Goal: Task Accomplishment & Management: Complete application form

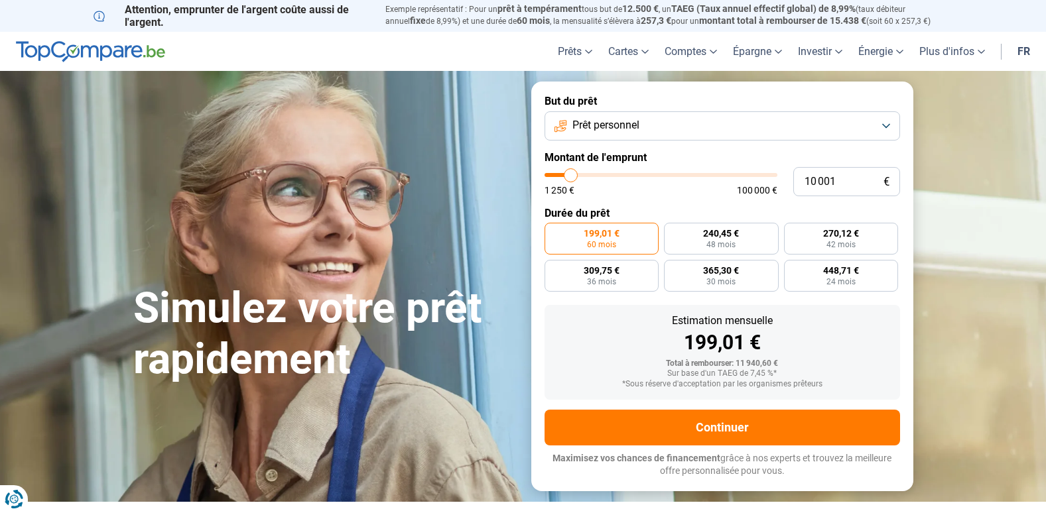
click at [887, 127] on button "Prêt personnel" at bounding box center [722, 125] width 355 height 29
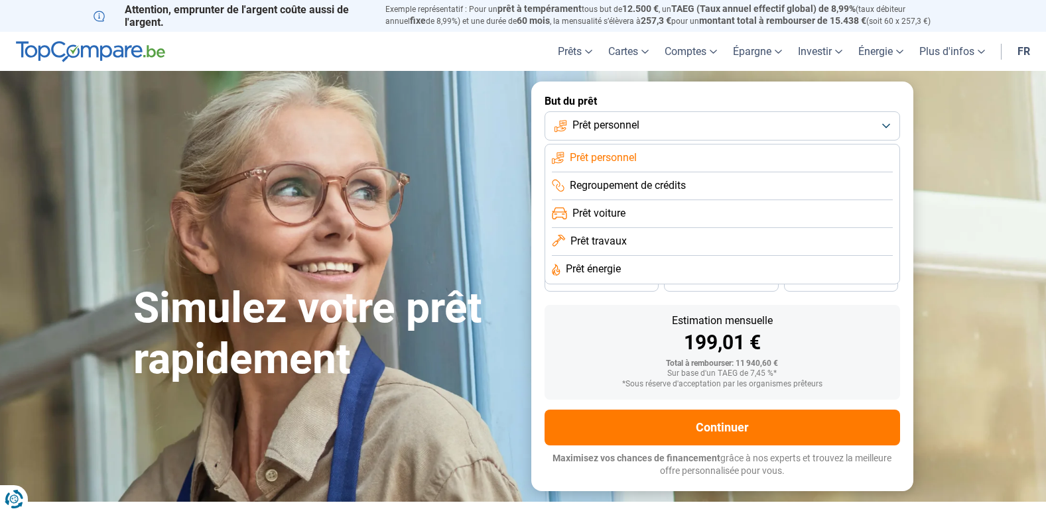
click at [611, 159] on span "Prêt personnel" at bounding box center [603, 158] width 67 height 15
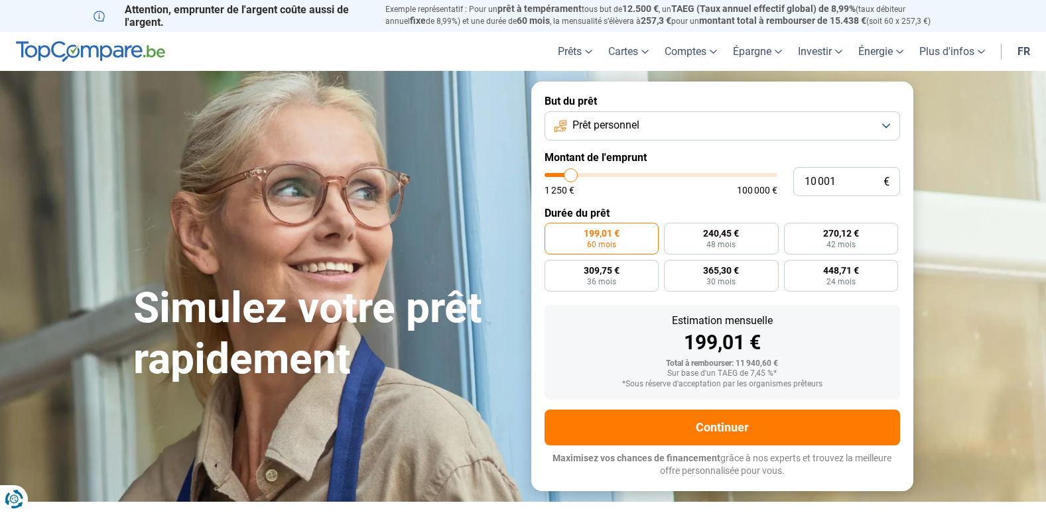
click at [660, 152] on label "Montant de l'emprunt" at bounding box center [722, 157] width 355 height 13
click at [636, 130] on span "Prêt personnel" at bounding box center [605, 125] width 67 height 15
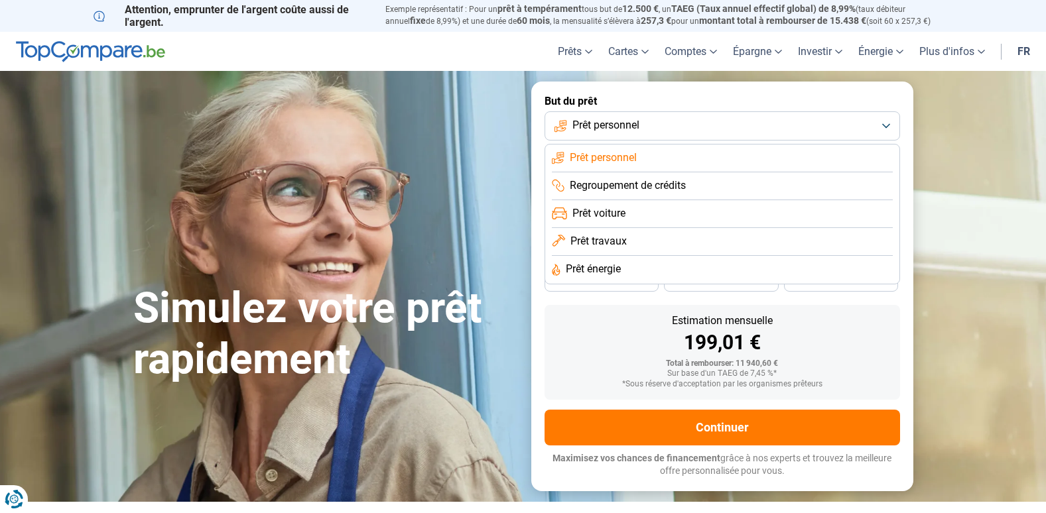
click at [592, 316] on div "Estimation mensuelle" at bounding box center [722, 321] width 334 height 11
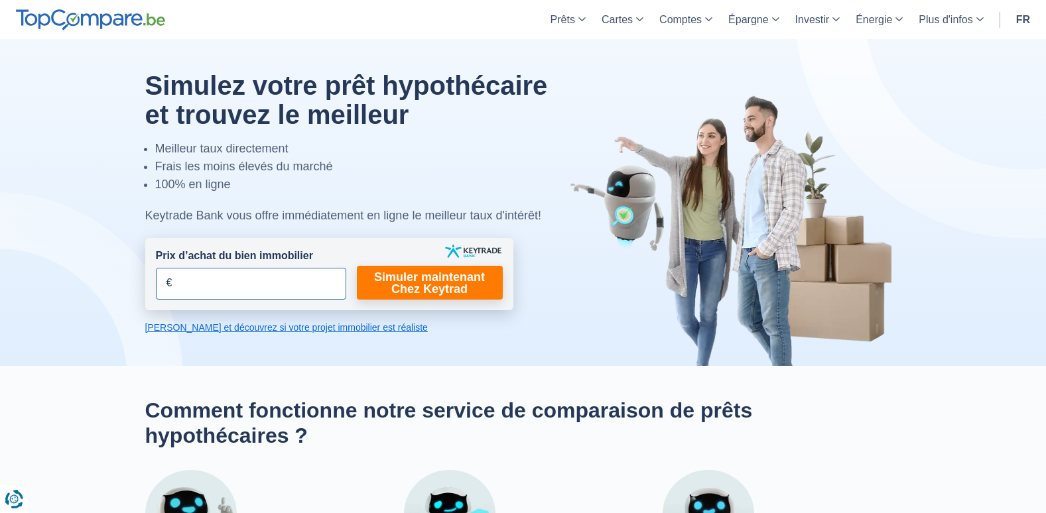
click at [228, 275] on input "Prix d’achat du bien immobilier" at bounding box center [251, 284] width 190 height 32
type input "160.000"
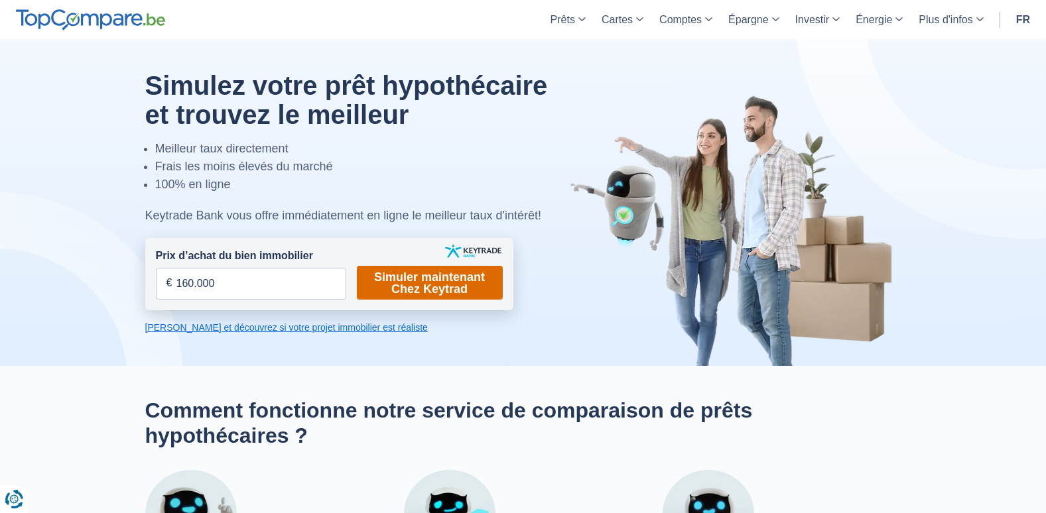
click at [417, 277] on link "Simuler maintenant Chez Keytrad" at bounding box center [430, 283] width 146 height 34
click at [432, 279] on link "Simuler maintenant Chez Keytrad" at bounding box center [430, 283] width 146 height 34
click at [449, 275] on link "Simuler maintenant Chez Keytrad" at bounding box center [430, 283] width 146 height 34
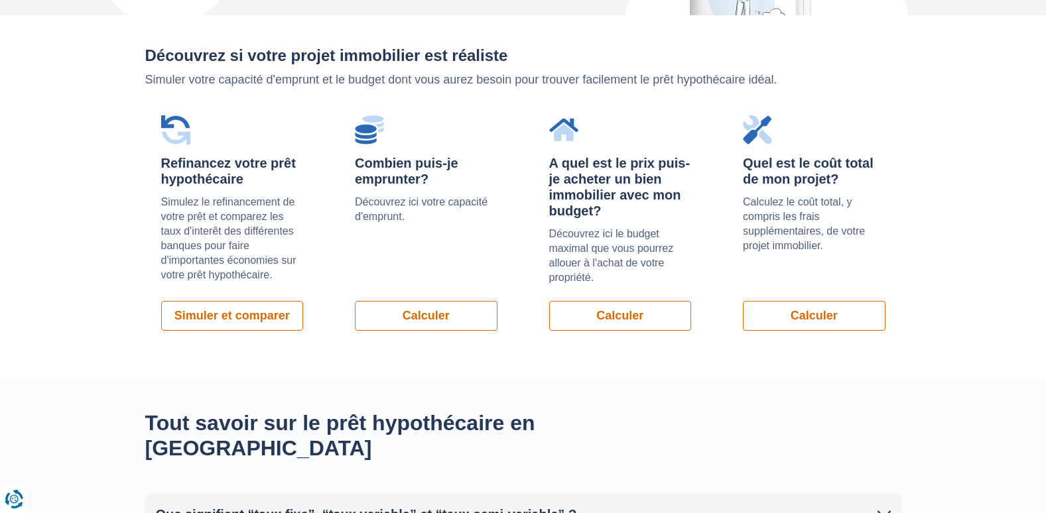
scroll to position [911, 0]
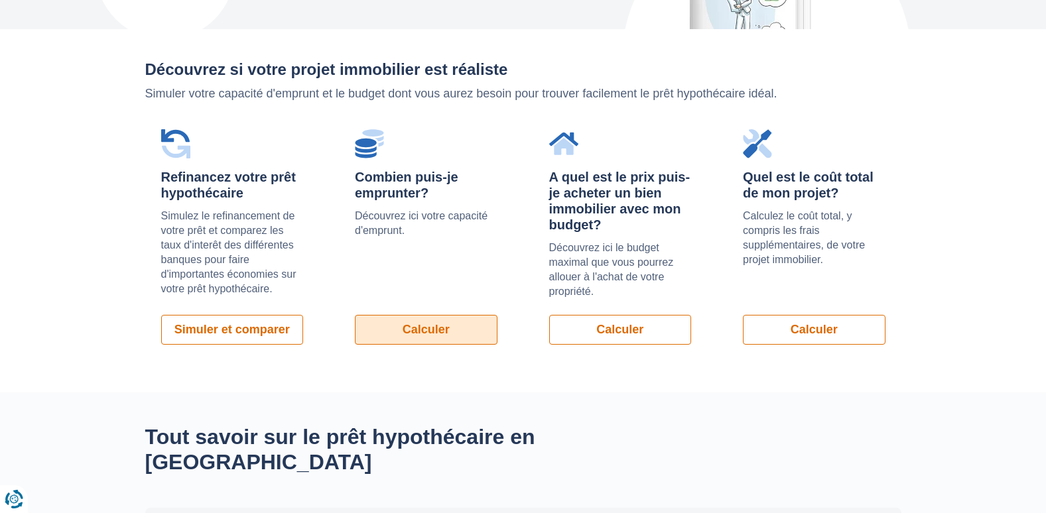
click at [452, 330] on link "Calculer" at bounding box center [426, 330] width 143 height 30
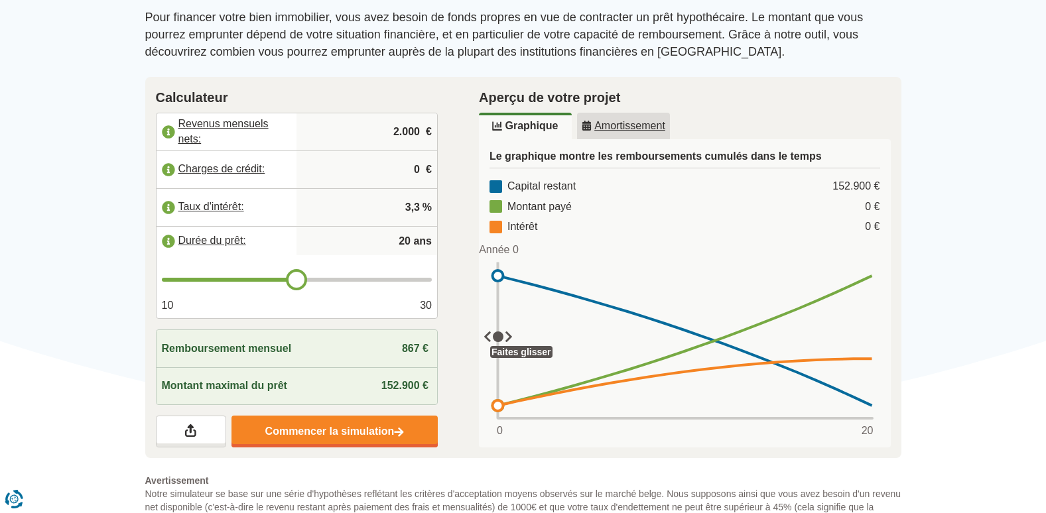
scroll to position [191, 0]
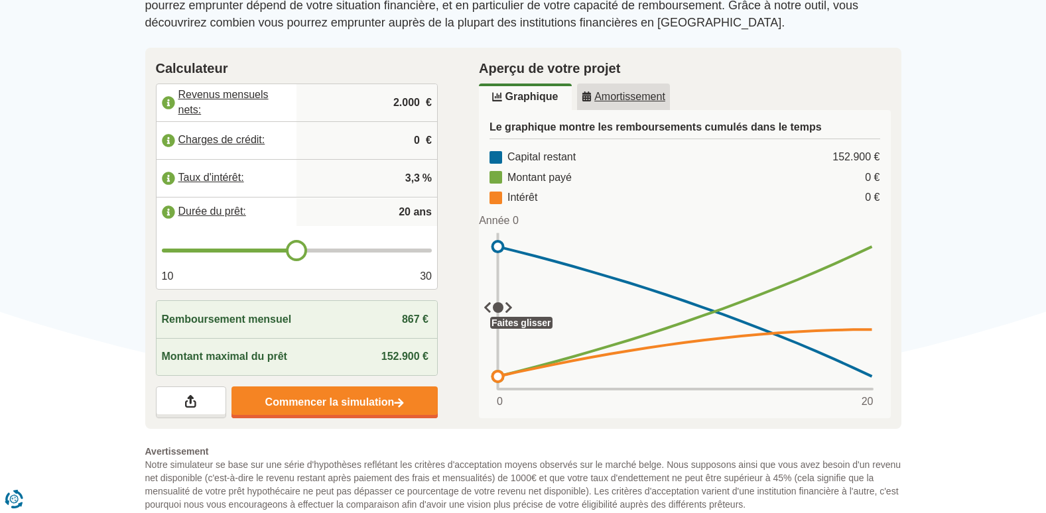
click at [409, 102] on input "2.000" at bounding box center [367, 103] width 130 height 36
click at [423, 102] on input "2.000" at bounding box center [367, 103] width 130 height 36
type input "2"
type input "2.650"
click at [379, 146] on input "0" at bounding box center [367, 141] width 130 height 36
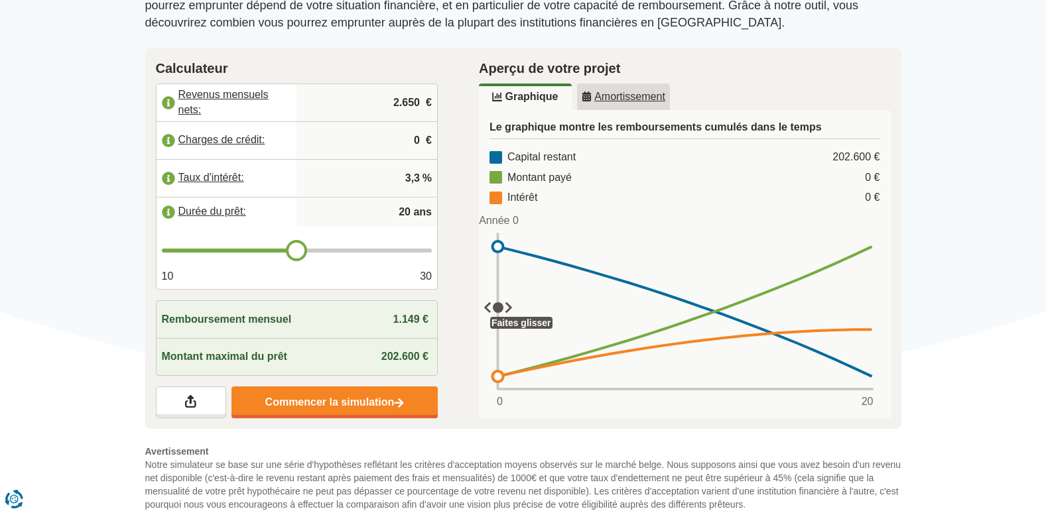
type input "21"
type input "22"
type input "23"
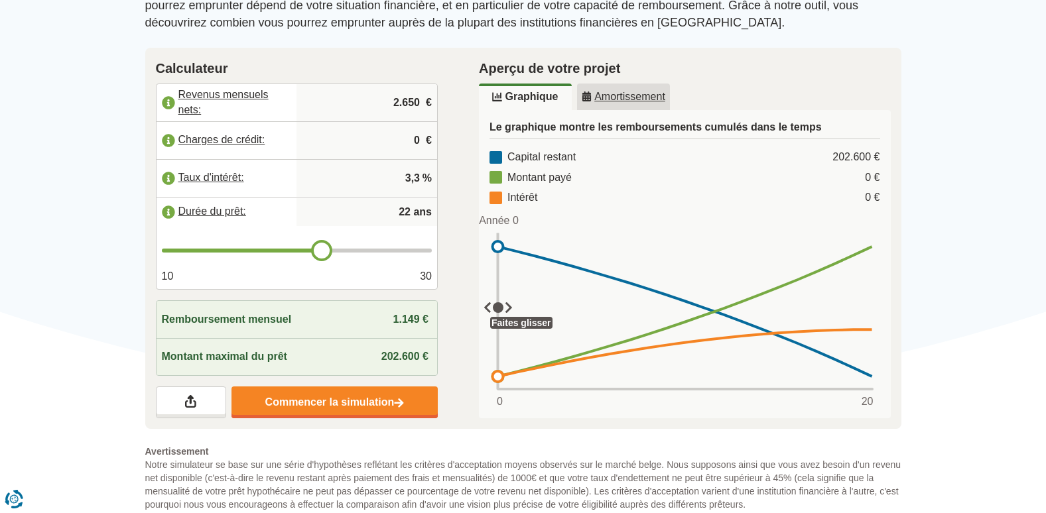
type input "23"
type input "24"
type input "25"
drag, startPoint x: 294, startPoint y: 258, endPoint x: 355, endPoint y: 261, distance: 61.1
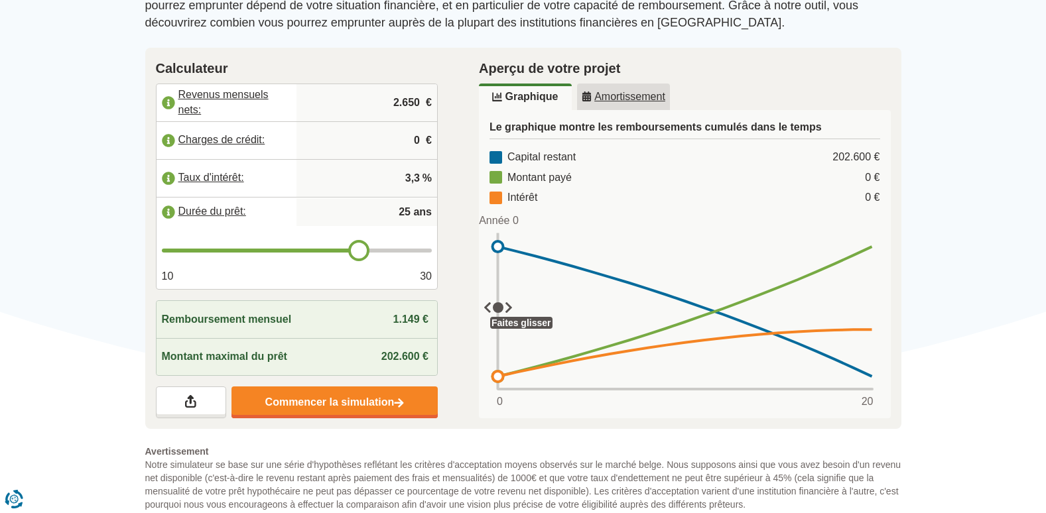
type input "25"
click at [355, 253] on input "range" at bounding box center [297, 251] width 271 height 4
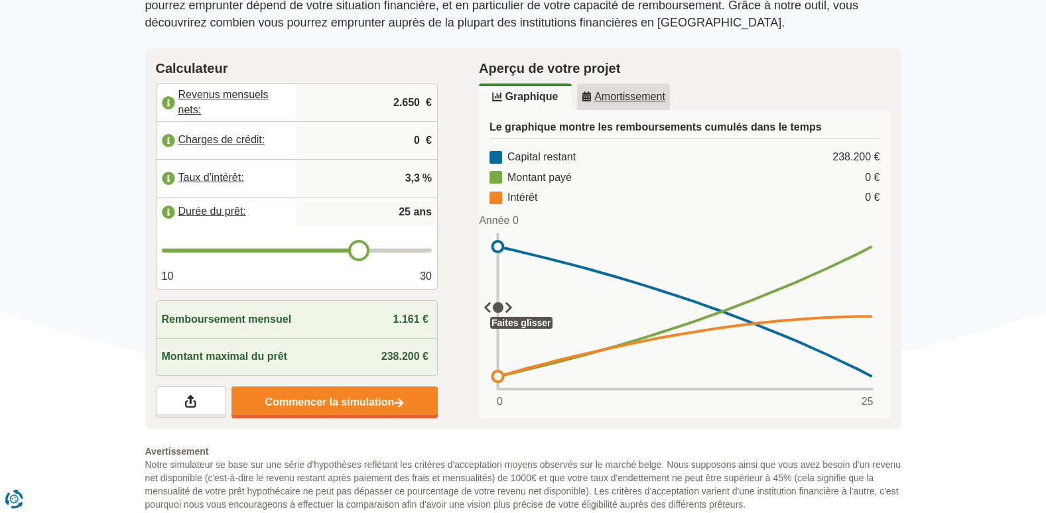
click at [421, 180] on input "3,3" at bounding box center [367, 178] width 130 height 36
type input "3"
click at [465, 168] on div "Aperçu de votre projet Graphique Amortissement Le graphique montre les rembours…" at bounding box center [684, 239] width 453 height 382
click at [395, 182] on input "Taux d'intérêt:" at bounding box center [367, 178] width 130 height 36
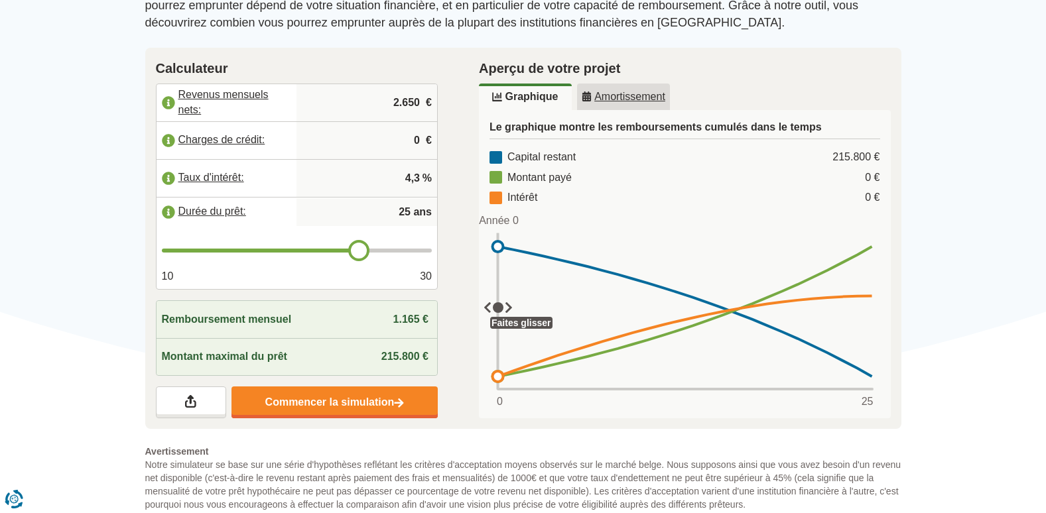
type input "4,3"
click at [418, 322] on span "1.165 €" at bounding box center [410, 319] width 35 height 11
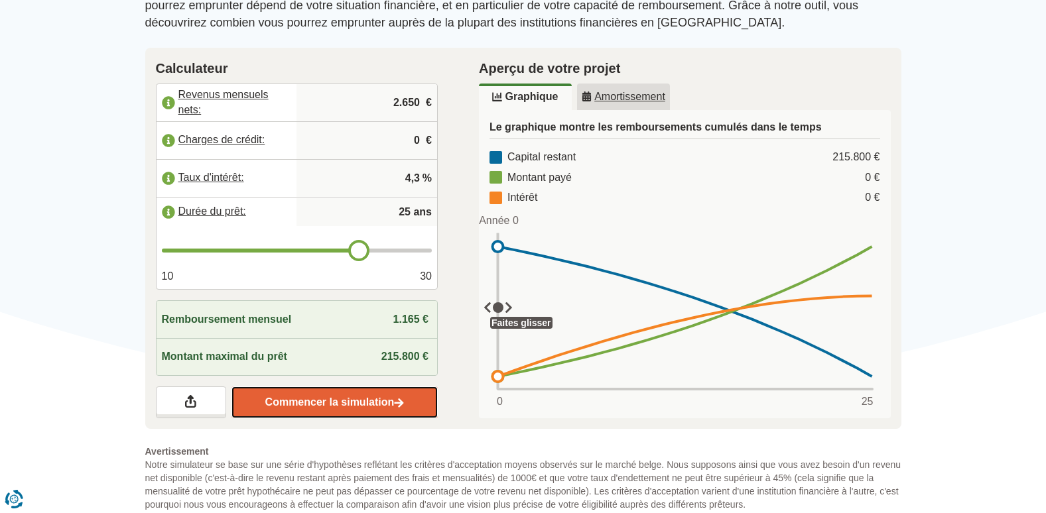
click at [339, 401] on link "Commencer la simulation" at bounding box center [334, 403] width 206 height 32
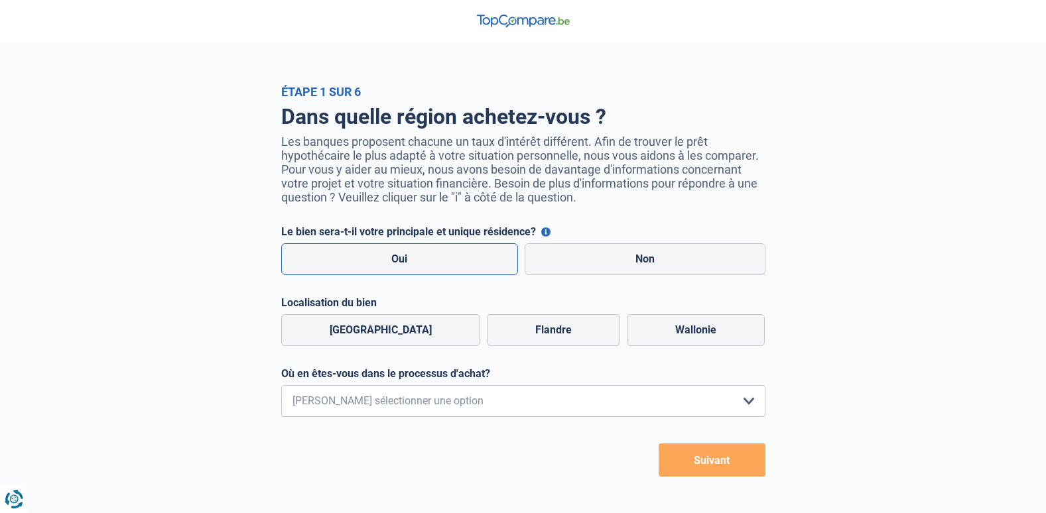
click at [434, 263] on label "Oui" at bounding box center [399, 259] width 237 height 32
click at [434, 263] on input "Oui" at bounding box center [399, 259] width 237 height 32
radio input "true"
click at [642, 346] on label "Wallonie" at bounding box center [696, 330] width 138 height 32
click at [642, 346] on input "Wallonie" at bounding box center [696, 330] width 138 height 32
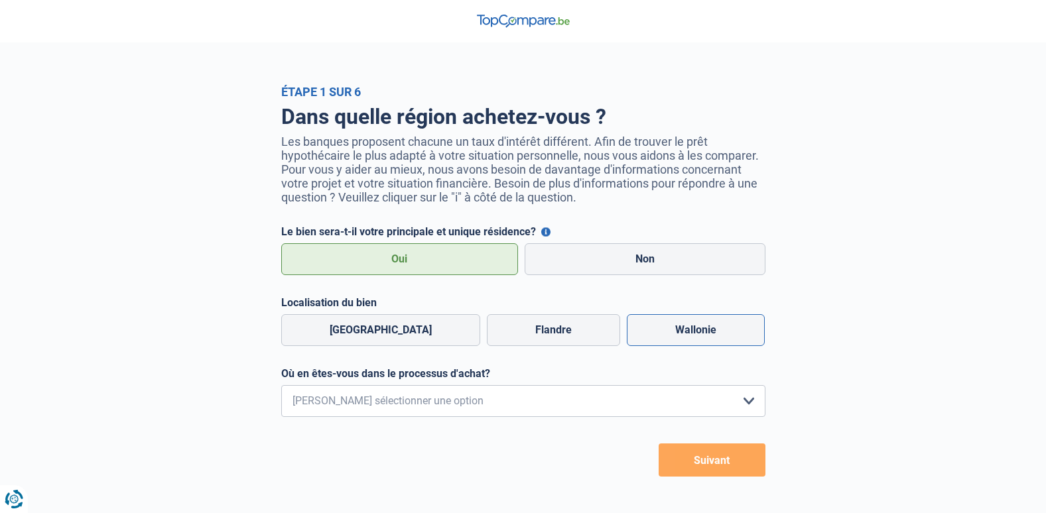
radio input "true"
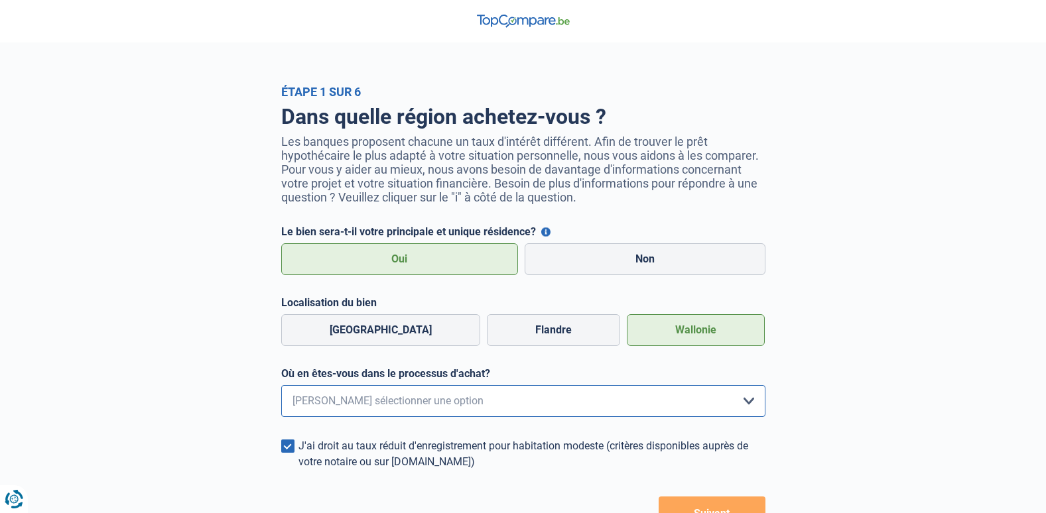
click at [749, 403] on select "Je me renseigne juste car je n'ai pas de projet d'achat concret actuellement Je…" at bounding box center [523, 401] width 484 height 32
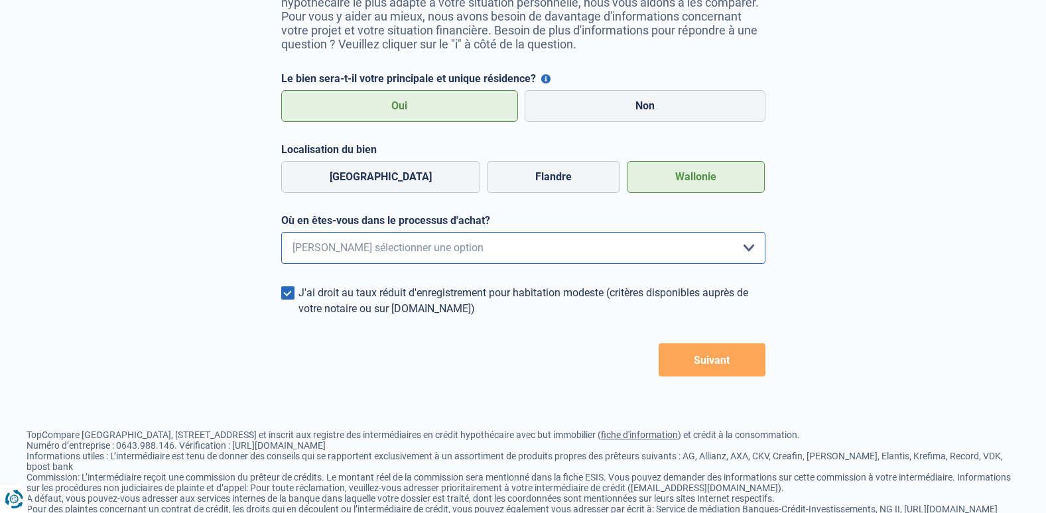
scroll to position [165, 0]
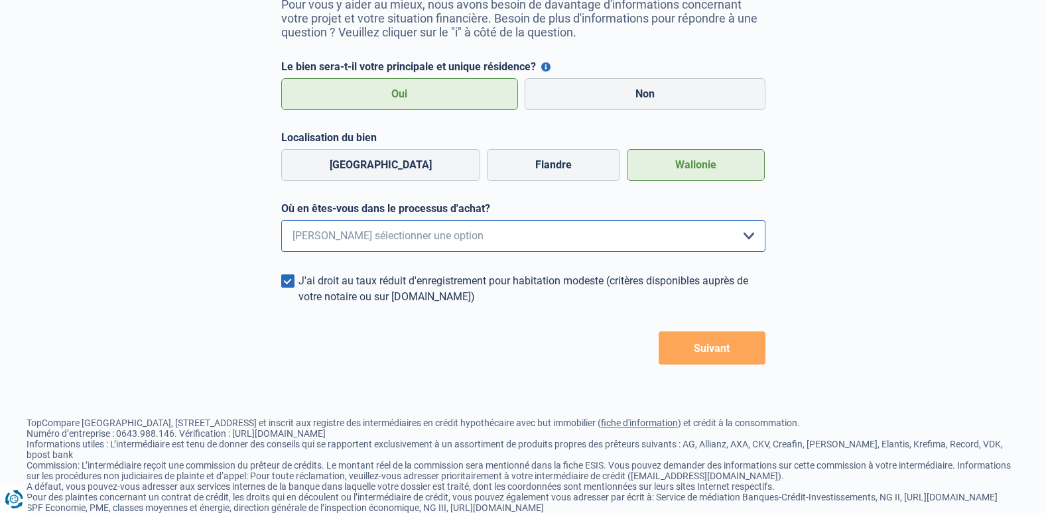
click at [745, 244] on select "Je me renseigne juste car je n'ai pas de projet d'achat concret actuellement Je…" at bounding box center [523, 236] width 484 height 32
select select "0"
click at [281, 224] on select "Je me renseigne juste car je n'ai pas de projet d'achat concret actuellement Je…" at bounding box center [523, 236] width 484 height 32
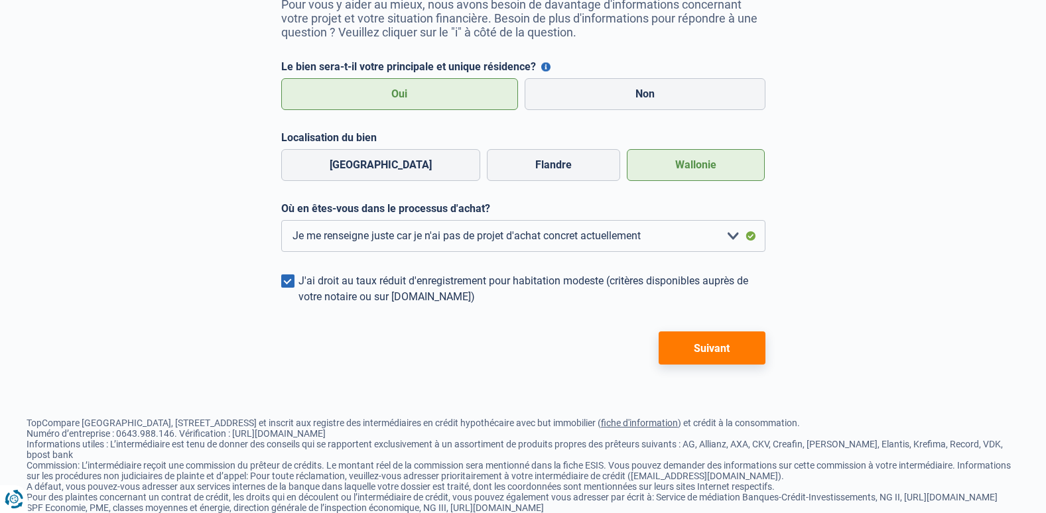
drag, startPoint x: 698, startPoint y: 350, endPoint x: 678, endPoint y: 363, distance: 23.6
click at [678, 363] on button "Suivant" at bounding box center [712, 348] width 107 height 33
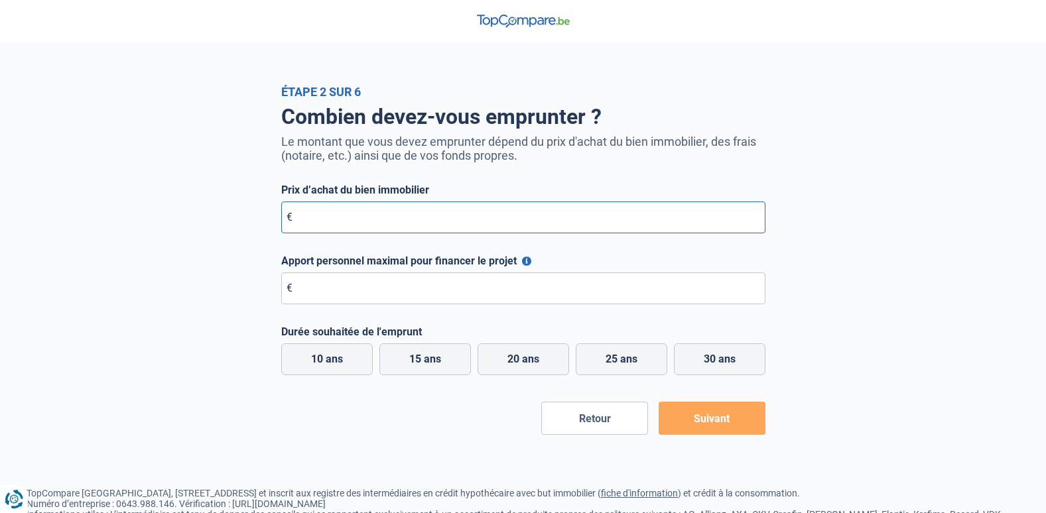
click at [686, 221] on input "Prix d’achat du bien immobilier" at bounding box center [523, 218] width 484 height 32
type input "135.000"
click at [574, 300] on input "Apport personnel maximal pour financer le projet" at bounding box center [523, 289] width 484 height 32
click at [524, 263] on button "Apport personnel maximal pour financer le projet" at bounding box center [526, 261] width 9 height 9
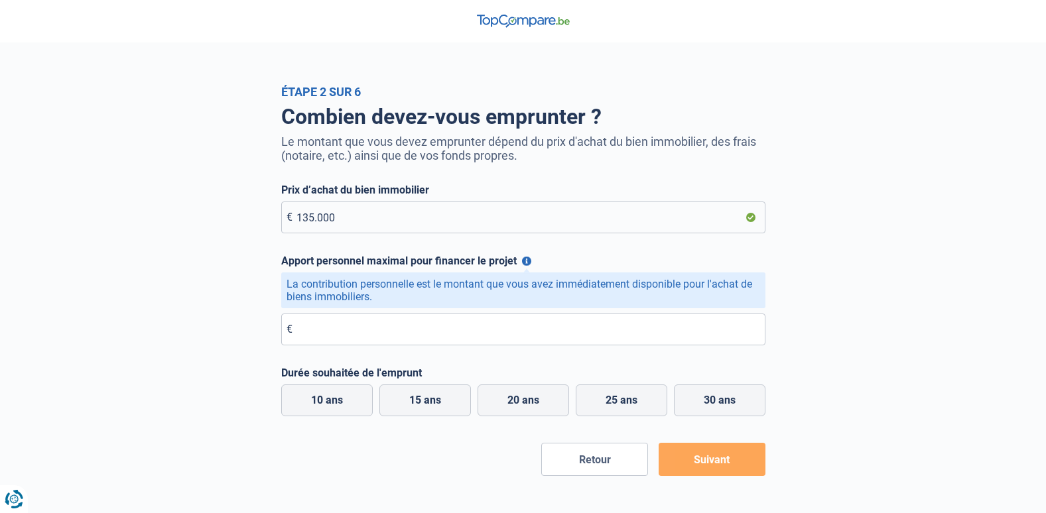
click at [524, 263] on button "Apport personnel maximal pour financer le projet" at bounding box center [526, 261] width 9 height 9
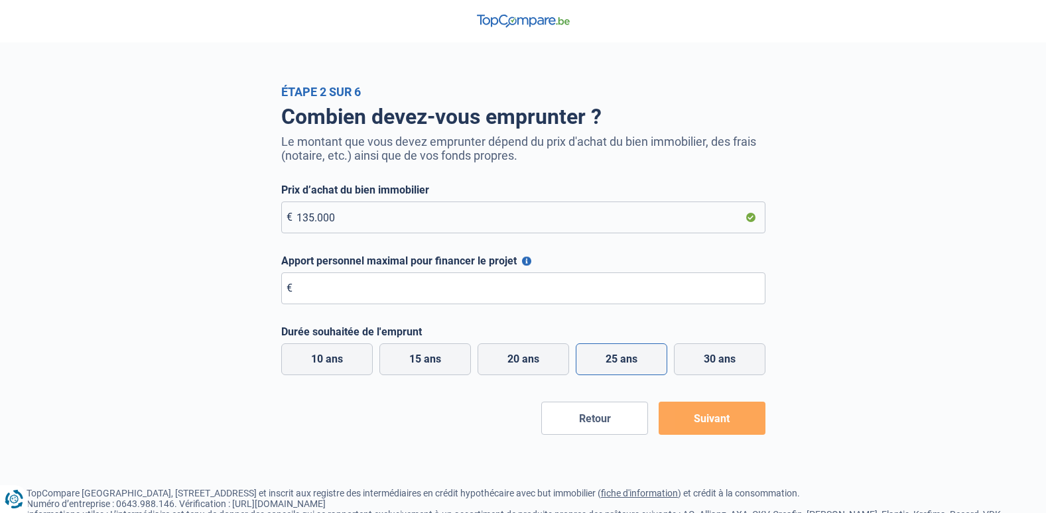
click at [639, 364] on label "25 ans" at bounding box center [622, 360] width 92 height 32
click at [639, 364] on input "25 ans" at bounding box center [622, 360] width 92 height 32
radio input "true"
click at [700, 357] on label "30 ans" at bounding box center [720, 360] width 92 height 32
click at [700, 357] on input "30 ans" at bounding box center [720, 360] width 92 height 32
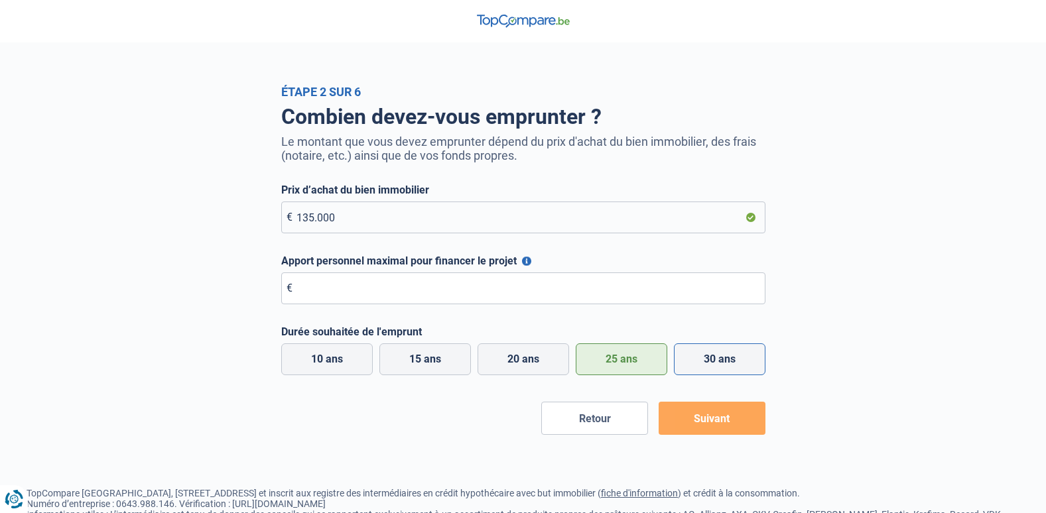
radio input "true"
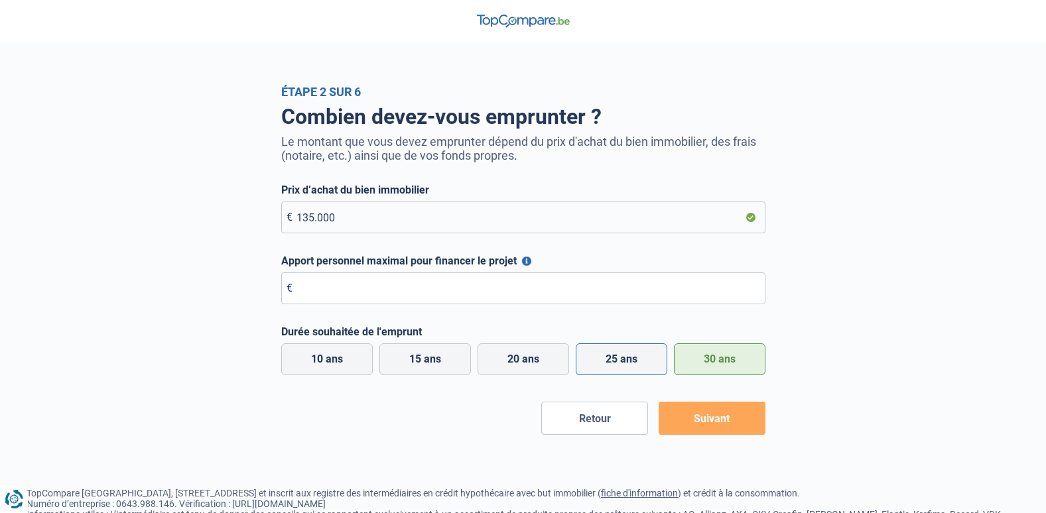
click at [647, 363] on label "25 ans" at bounding box center [622, 360] width 92 height 32
click at [647, 363] on input "25 ans" at bounding box center [622, 360] width 92 height 32
radio input "true"
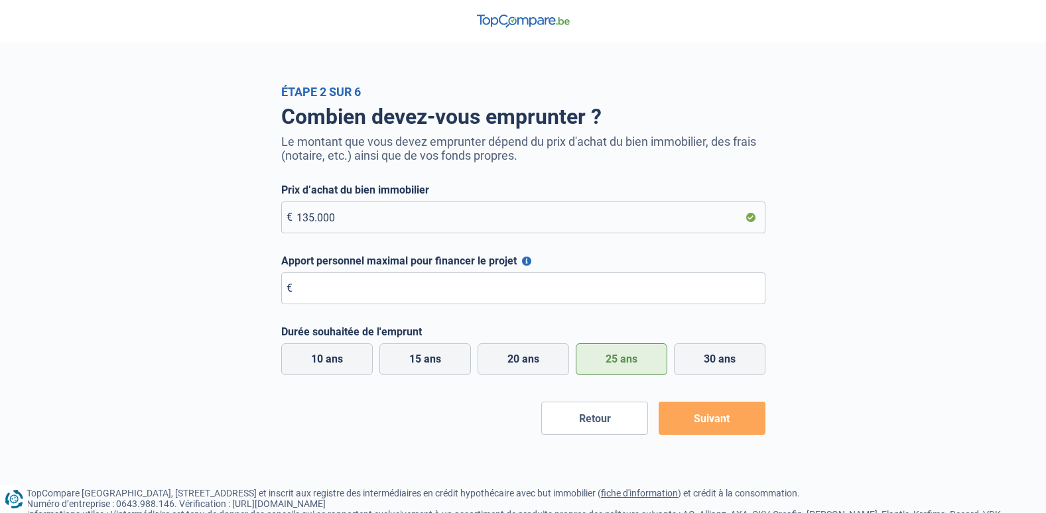
click at [715, 420] on button "Suivant" at bounding box center [712, 418] width 107 height 33
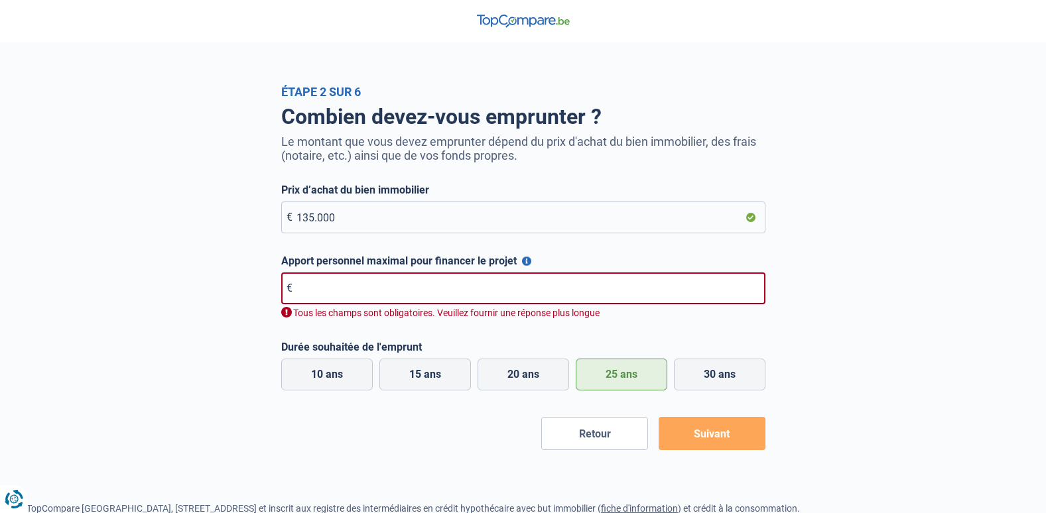
scroll to position [127, 0]
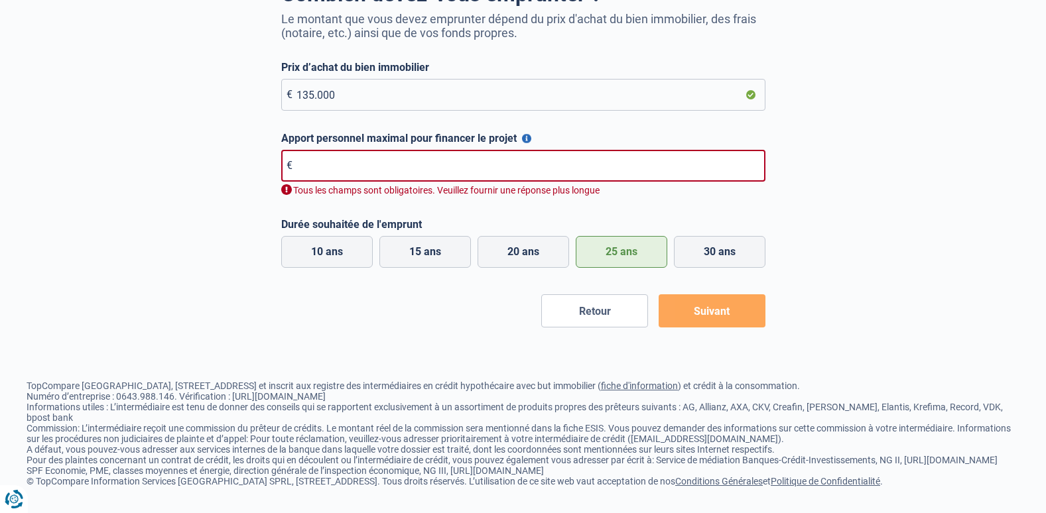
click at [423, 164] on input "Apport personnel maximal pour financer le projet" at bounding box center [523, 166] width 484 height 32
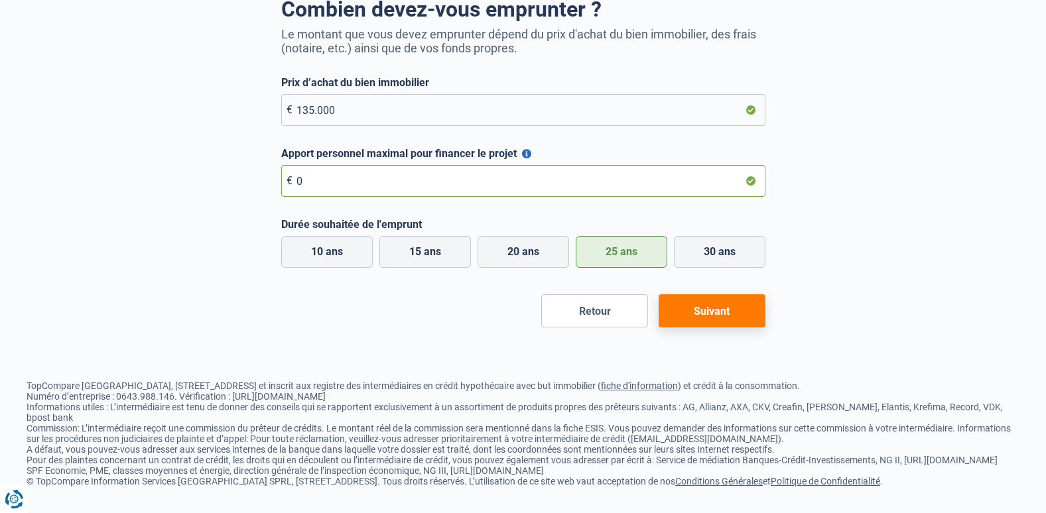
type input "0"
click at [719, 294] on button "Suivant" at bounding box center [712, 310] width 107 height 33
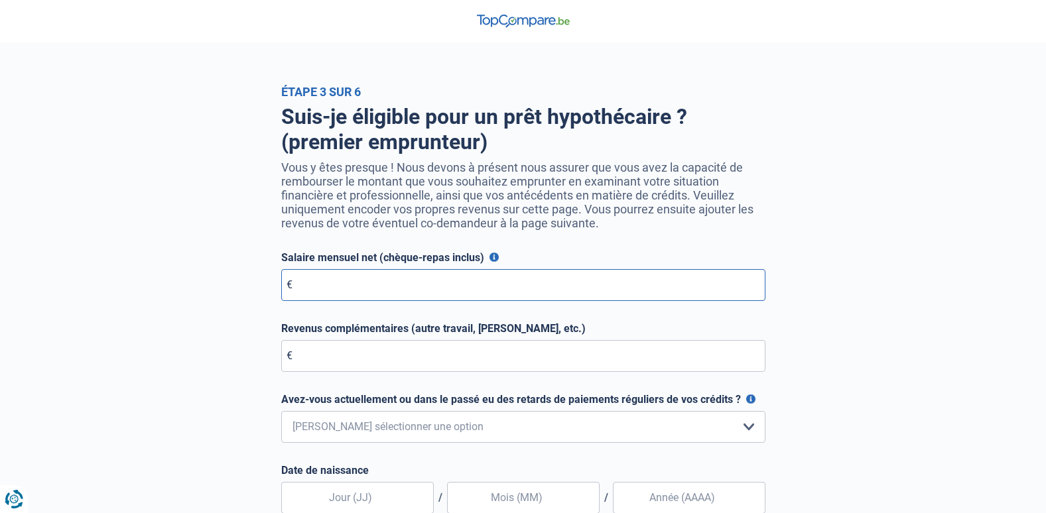
click at [733, 288] on input "Salaire mensuel net (chèque-repas inclus)" at bounding box center [523, 285] width 484 height 32
type input "2.650"
click at [655, 362] on input "Revenus complémentaires (autre travail, loyer, etc.)" at bounding box center [523, 356] width 484 height 32
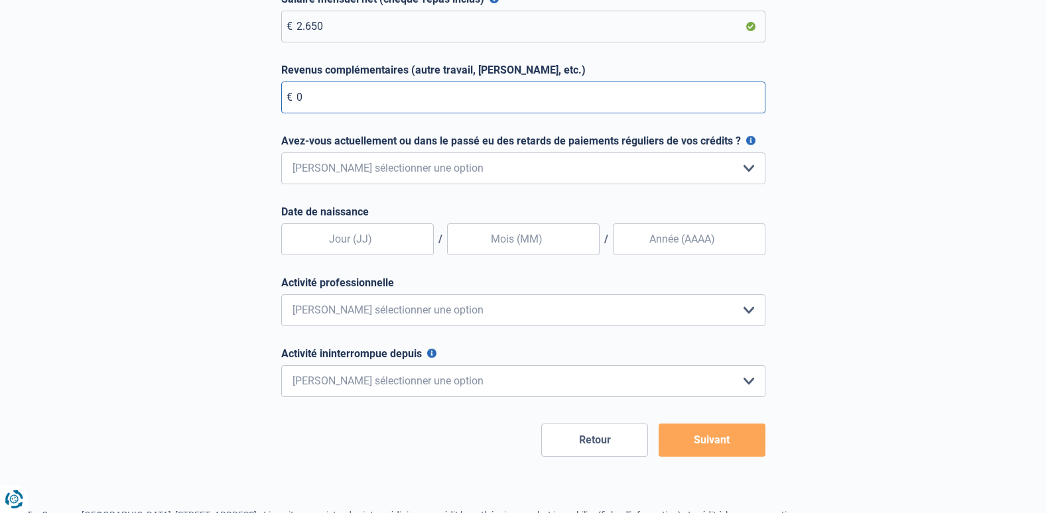
scroll to position [260, 0]
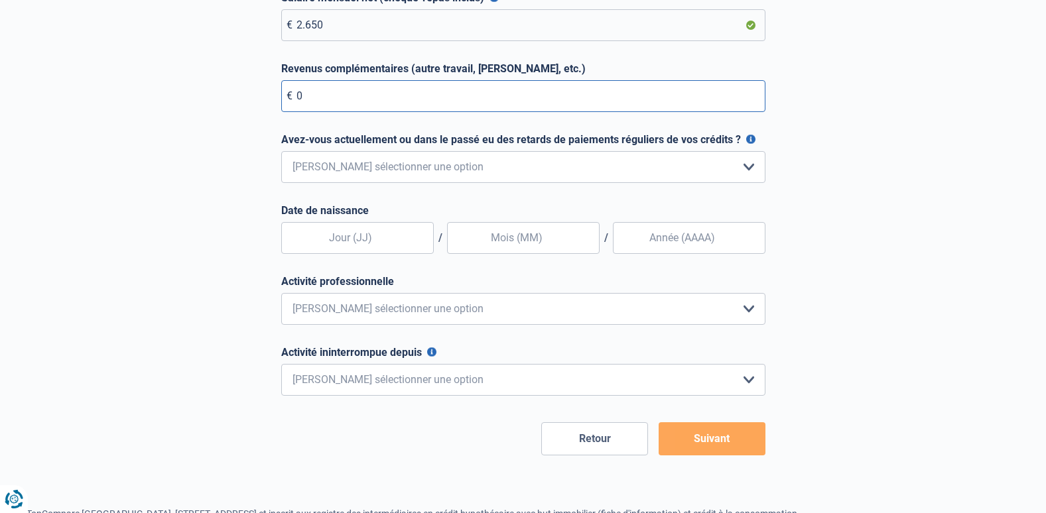
type input "0"
click at [751, 178] on select "Non, jamais Oui mais j'ai tout remboursé il y a moins d'un an Oui mais cela fai…" at bounding box center [523, 167] width 484 height 32
select select "0"
click at [281, 155] on select "Non, jamais Oui mais j'ai tout remboursé il y a moins d'un an Oui mais cela fai…" at bounding box center [523, 167] width 484 height 32
click at [519, 202] on form "Salaire mensuel net (chèque-repas inclus) Pour les employés, cela est votre sal…" at bounding box center [523, 223] width 484 height 464
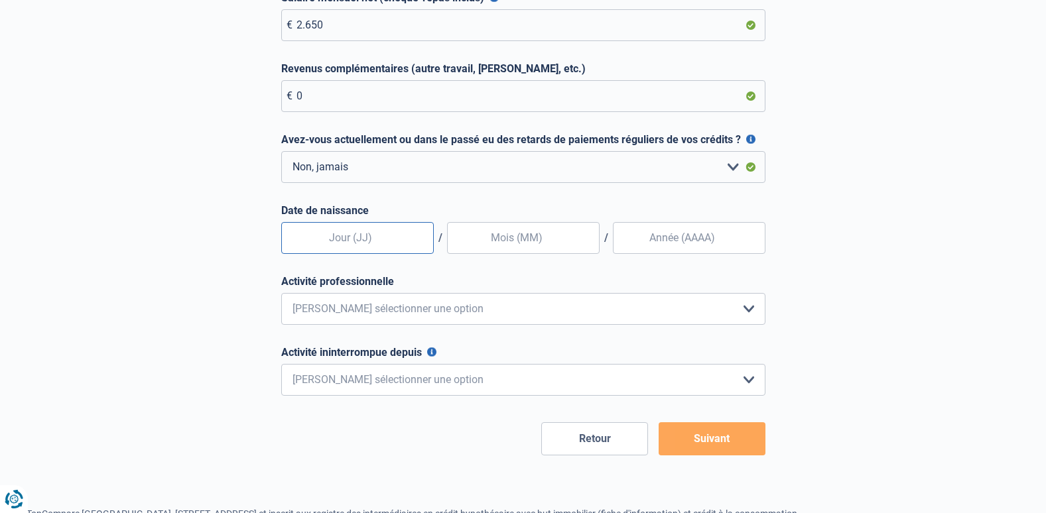
click at [381, 245] on input "text" at bounding box center [357, 238] width 153 height 32
type input "01"
type input "08"
type input "1993"
click at [749, 315] on select "Employé privé Ouvrier Fonctionnaire Indépendant Dirigeant d'entreprise Pensionn…" at bounding box center [523, 309] width 484 height 32
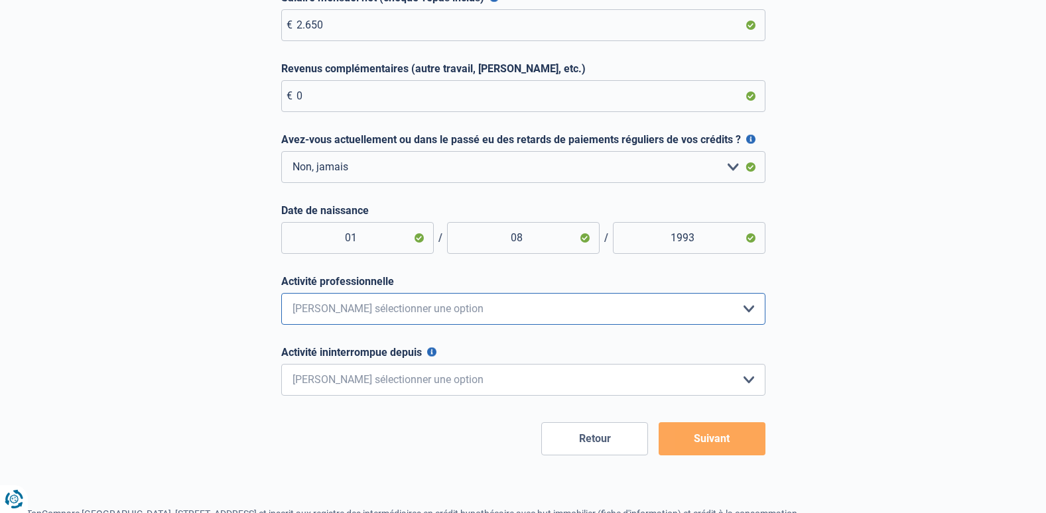
select select "privateEmployee"
click at [281, 296] on select "Employé privé Ouvrier Fonctionnaire Indépendant Dirigeant d'entreprise Pensionn…" at bounding box center [523, 309] width 484 height 32
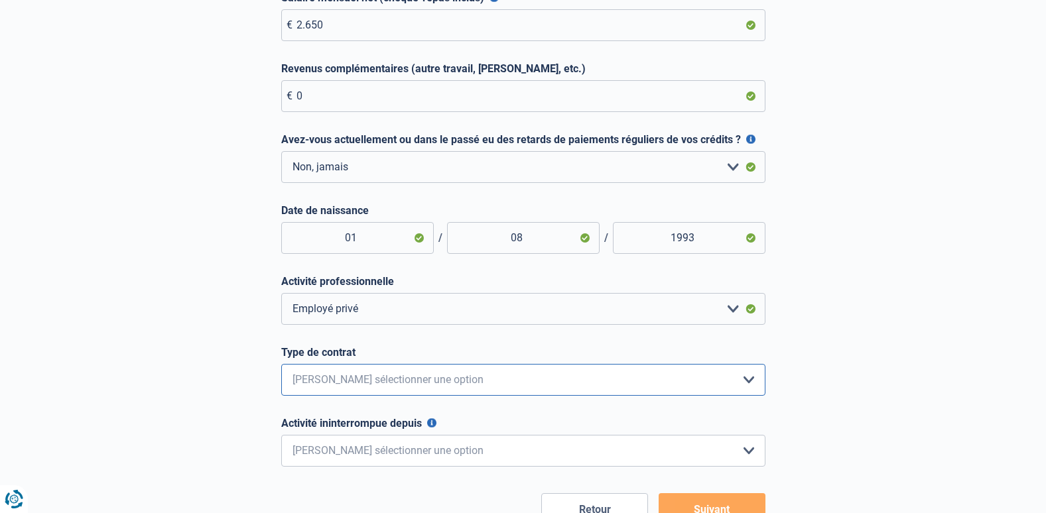
click at [746, 385] on select "Intérimaire Contrat à Durée Indéterminée Contrat à Durée Déterminée Veuillez sé…" at bounding box center [523, 380] width 484 height 32
select select "permanent"
click at [281, 367] on select "Intérimaire Contrat à Durée Indéterminée Contrat à Durée Déterminée Veuillez sé…" at bounding box center [523, 380] width 484 height 32
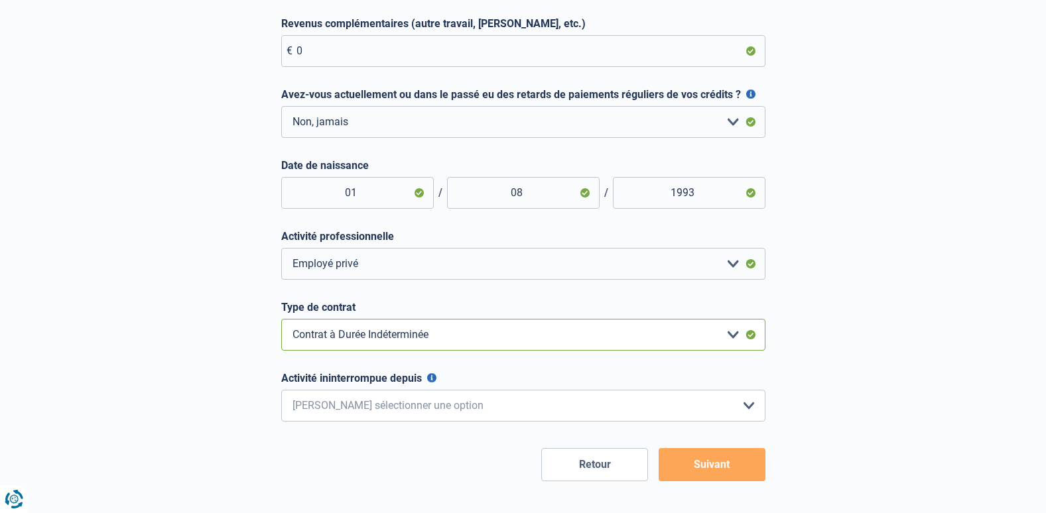
scroll to position [481, 0]
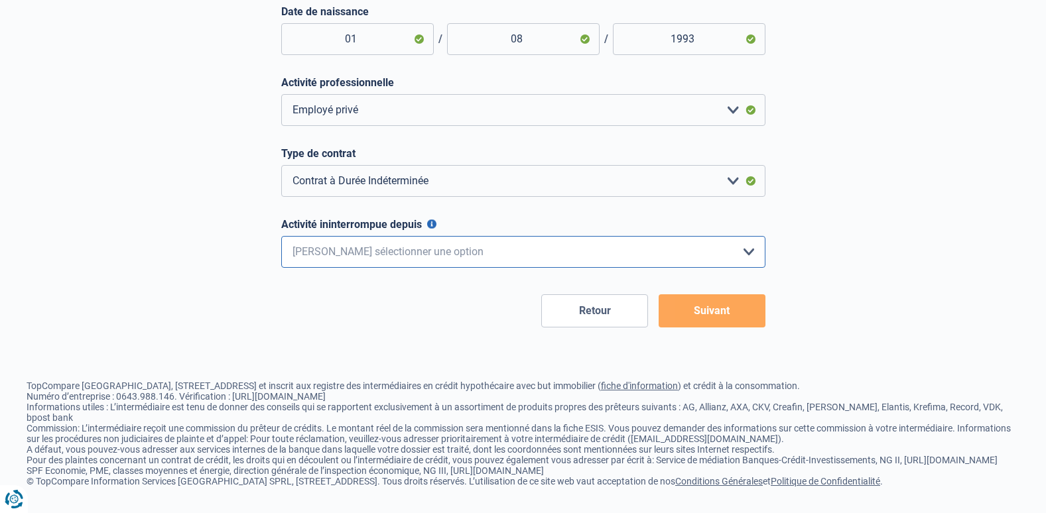
click at [747, 236] on select "< 6 mois 6 - 12 mois 12 - 24 mois 24 - 36 mois > 36 mois Veuillez sélectionner …" at bounding box center [523, 252] width 484 height 32
drag, startPoint x: 747, startPoint y: 229, endPoint x: 718, endPoint y: 232, distance: 28.6
click at [718, 236] on select "< 6 mois 6 - 12 mois 12 - 24 mois 24 - 36 mois > 36 mois Veuillez sélectionner …" at bounding box center [523, 252] width 484 height 32
click at [448, 190] on form "Salaire mensuel net (chèque-repas inclus) Pour les employés, cela est votre sal…" at bounding box center [523, 59] width 484 height 535
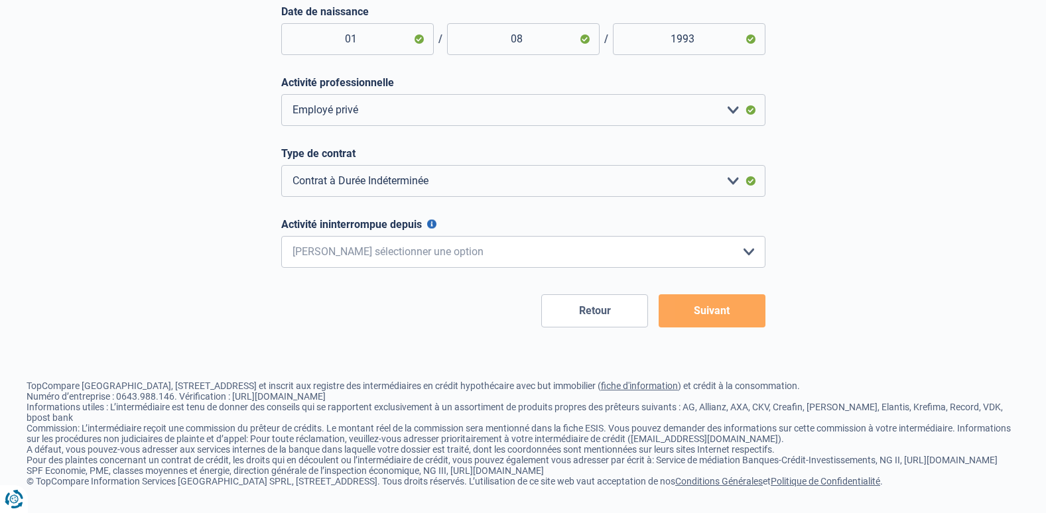
click at [428, 220] on button "Activité ininterrompue depuis" at bounding box center [431, 224] width 9 height 9
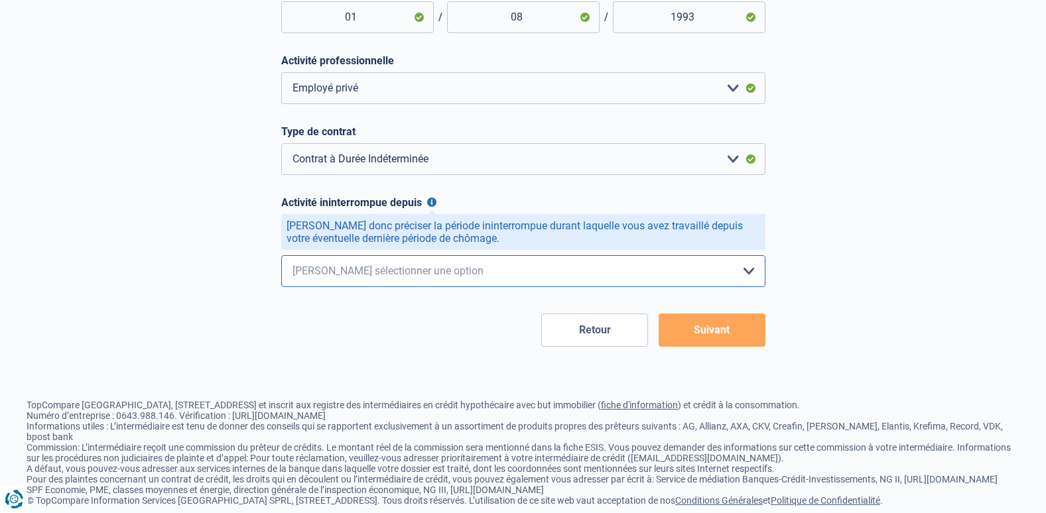
click at [747, 273] on select "< 6 mois 6 - 12 mois 12 - 24 mois 24 - 36 mois > 36 mois Veuillez sélectionner …" at bounding box center [523, 271] width 484 height 32
select select "more36"
click at [281, 259] on select "< 6 mois 6 - 12 mois 12 - 24 mois 24 - 36 mois > 36 mois Veuillez sélectionner …" at bounding box center [523, 271] width 484 height 32
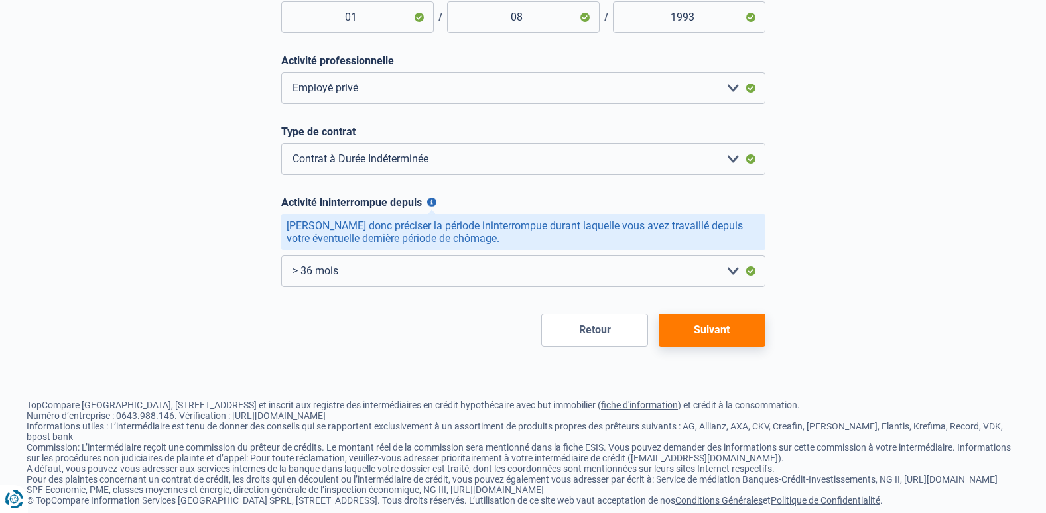
click at [706, 330] on button "Suivant" at bounding box center [712, 330] width 107 height 33
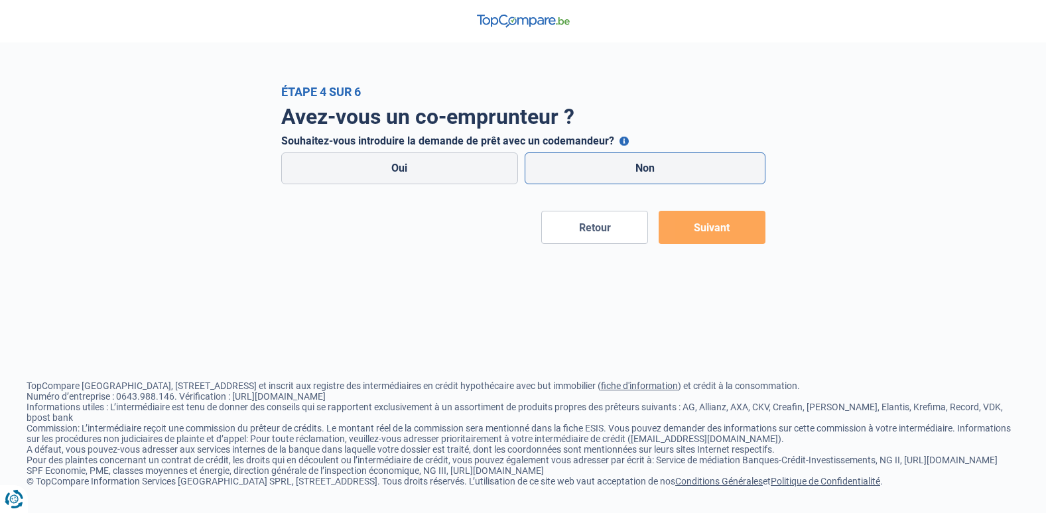
click at [659, 170] on label "Non" at bounding box center [645, 169] width 241 height 32
click at [659, 170] on input "Non" at bounding box center [645, 169] width 241 height 32
radio input "true"
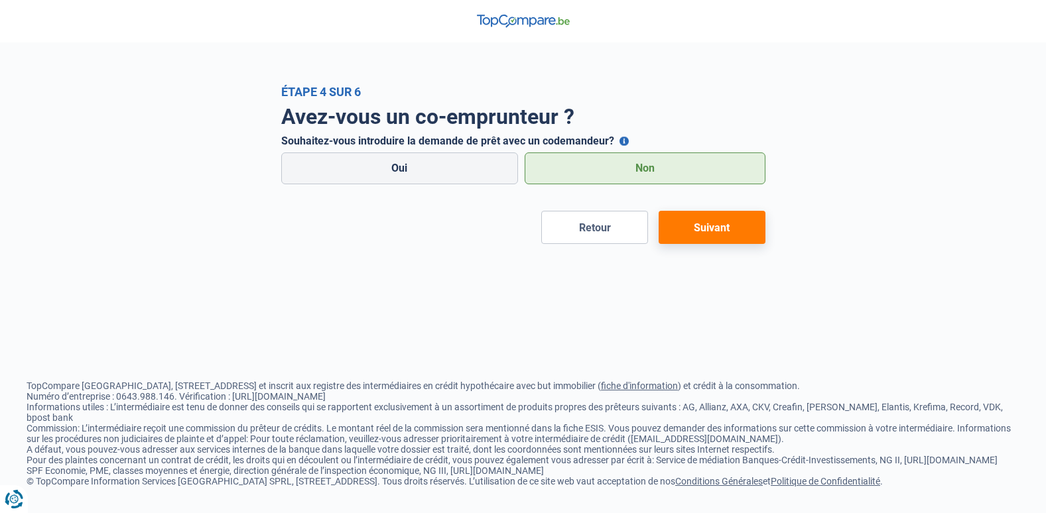
click at [726, 227] on button "Suivant" at bounding box center [712, 227] width 107 height 33
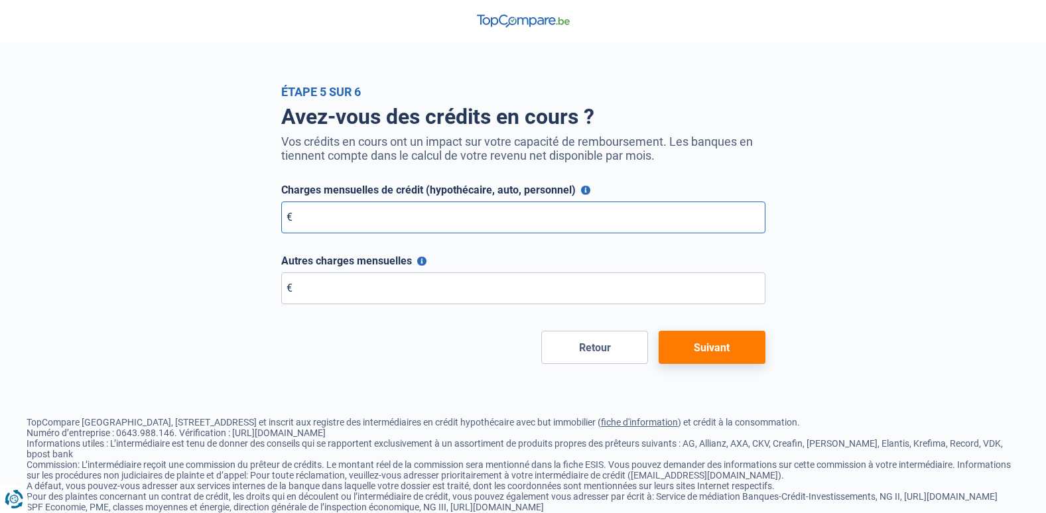
click at [603, 219] on input "Charges mensuelles de crédit (hypothécaire, auto, personnel)" at bounding box center [523, 218] width 484 height 32
type input "0"
click at [574, 291] on input "Autres charges mensuelles" at bounding box center [523, 289] width 484 height 32
click at [418, 265] on button "Autres charges mensuelles" at bounding box center [421, 261] width 9 height 9
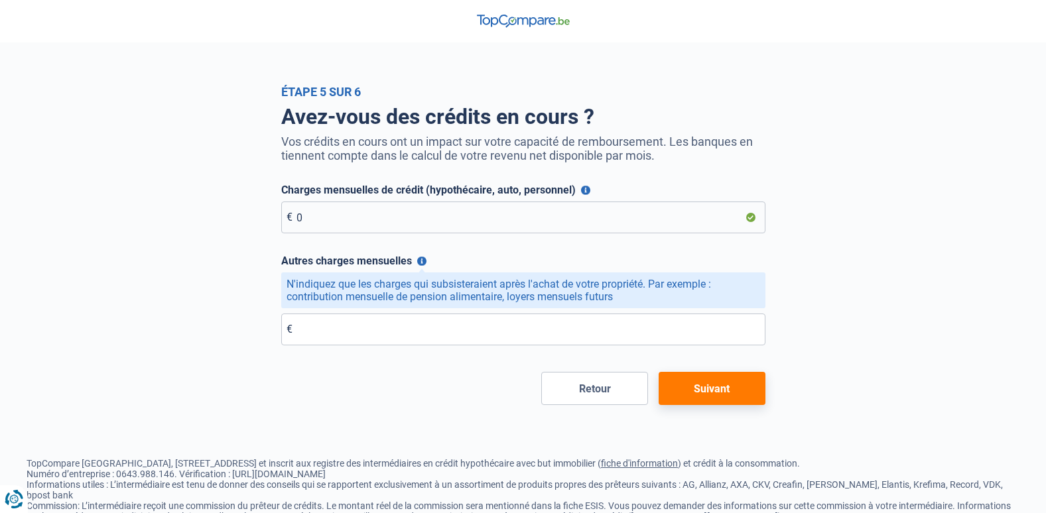
click at [480, 255] on form "Charges mensuelles de crédit (hypothécaire, auto, personnel) Veuillez indiquer …" at bounding box center [523, 295] width 484 height 222
click at [443, 330] on input "Autres charges mensuelles" at bounding box center [523, 330] width 484 height 32
click at [388, 338] on input "Autres charges mensuelles" at bounding box center [523, 330] width 484 height 32
type input "516"
click at [717, 395] on button "Suivant" at bounding box center [712, 388] width 107 height 33
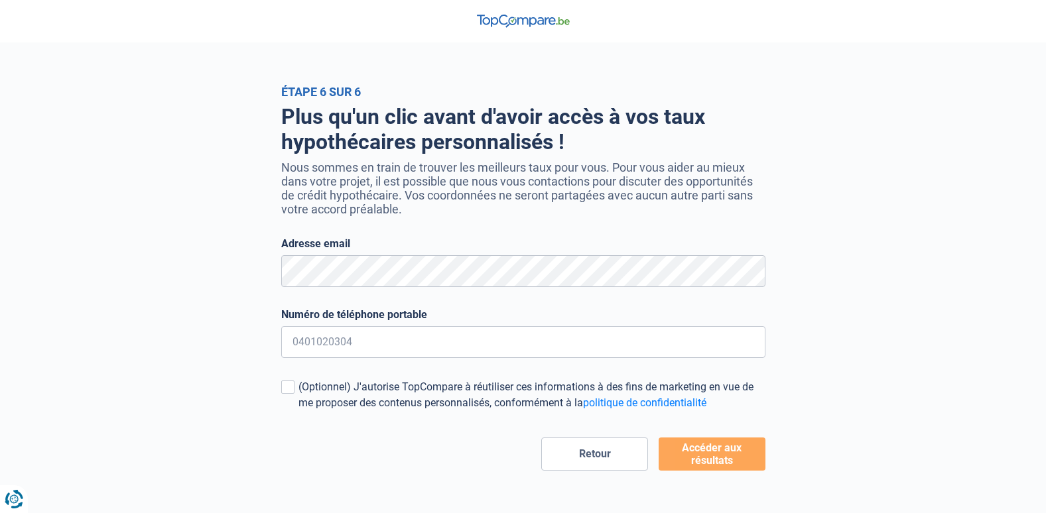
click at [436, 310] on form "Adresse email Numéro de téléphone portable Tous les champs sont obligatoires. V…" at bounding box center [523, 353] width 484 height 233
click at [737, 451] on button "Accéder aux résultats" at bounding box center [712, 454] width 107 height 33
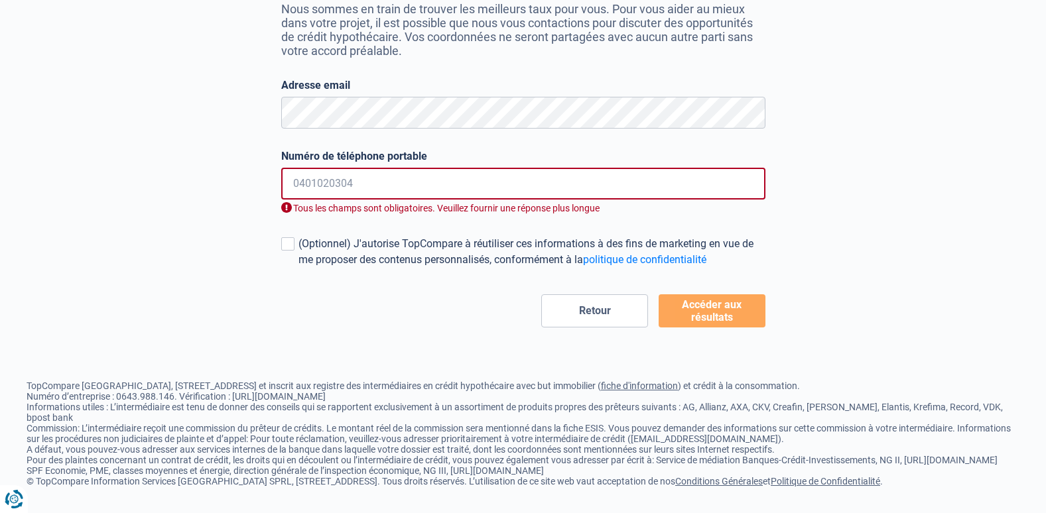
scroll to position [164, 0]
drag, startPoint x: 422, startPoint y: 185, endPoint x: 355, endPoint y: 186, distance: 67.7
click at [355, 186] on input "Numéro de téléphone portable" at bounding box center [523, 184] width 484 height 32
click at [355, 177] on input "Numéro de téléphone portable" at bounding box center [523, 184] width 484 height 32
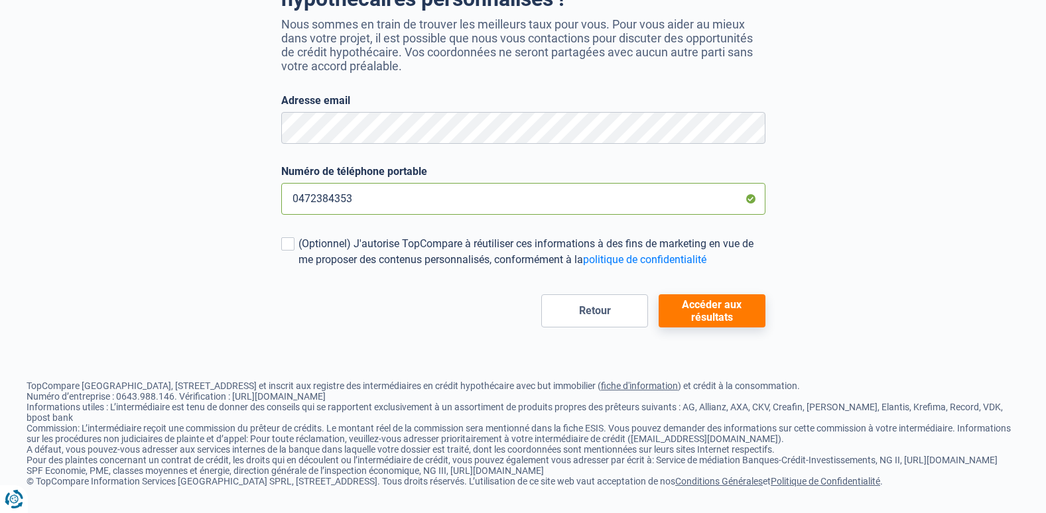
type input "0472384353"
click at [715, 294] on button "Accéder aux résultats" at bounding box center [712, 310] width 107 height 33
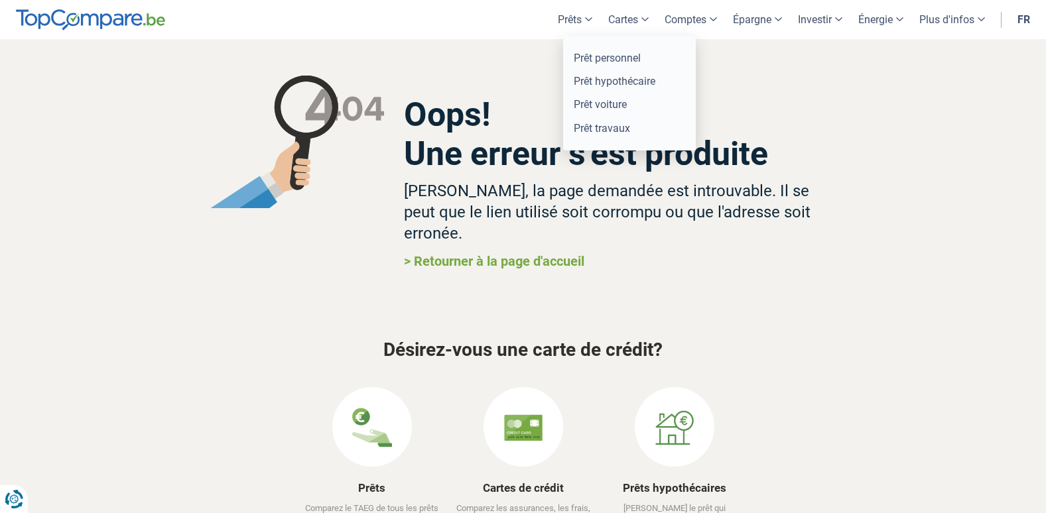
click at [580, 21] on link "Prêts" at bounding box center [575, 19] width 50 height 39
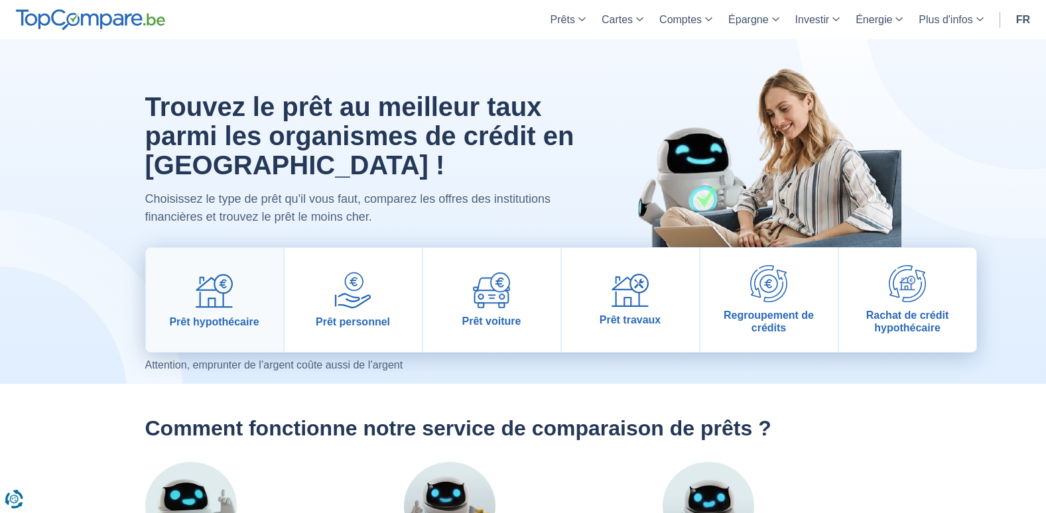
click at [214, 280] on img at bounding box center [214, 290] width 37 height 37
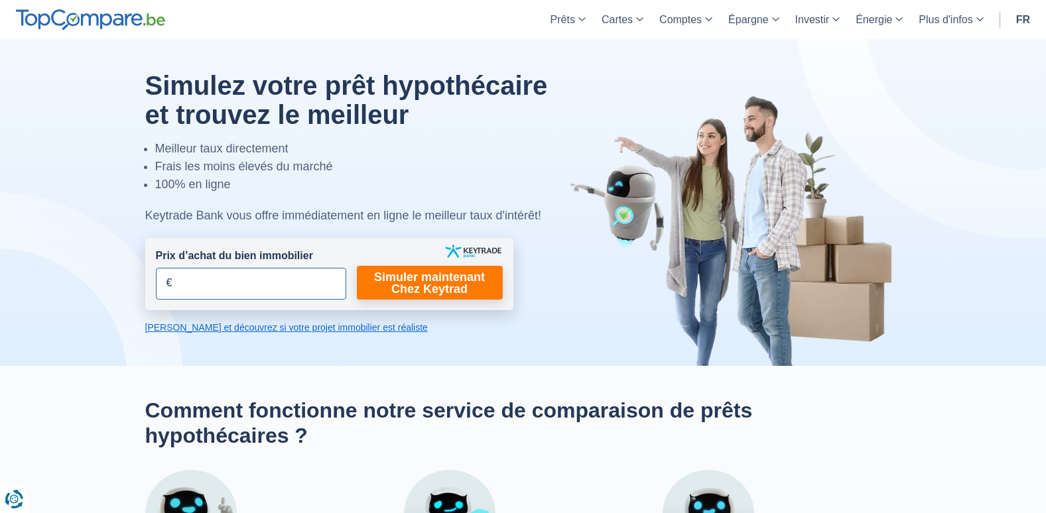
click at [240, 289] on input "Prix d’achat du bien immobilier" at bounding box center [251, 284] width 190 height 32
type input "139.000"
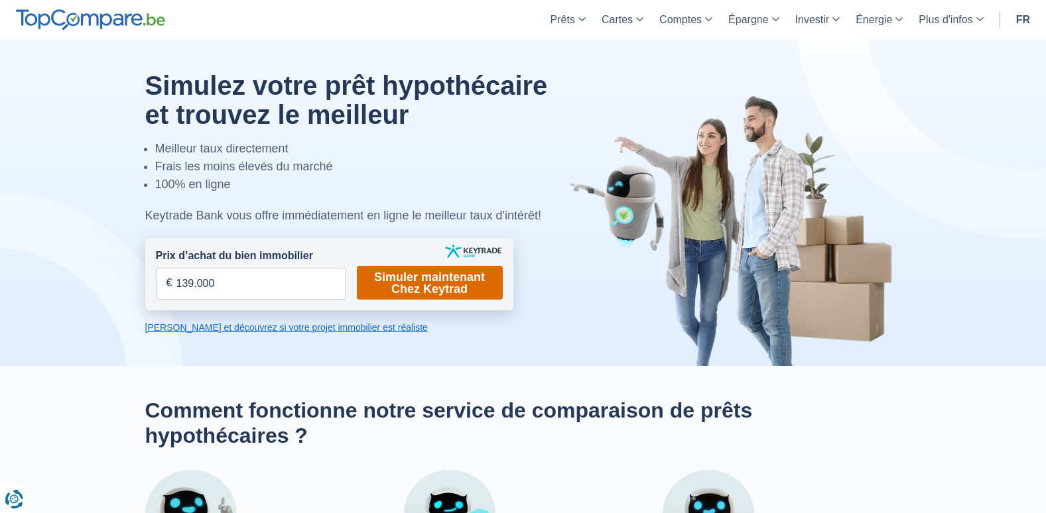
click at [388, 284] on link "Simuler maintenant Chez Keytrad" at bounding box center [430, 283] width 146 height 34
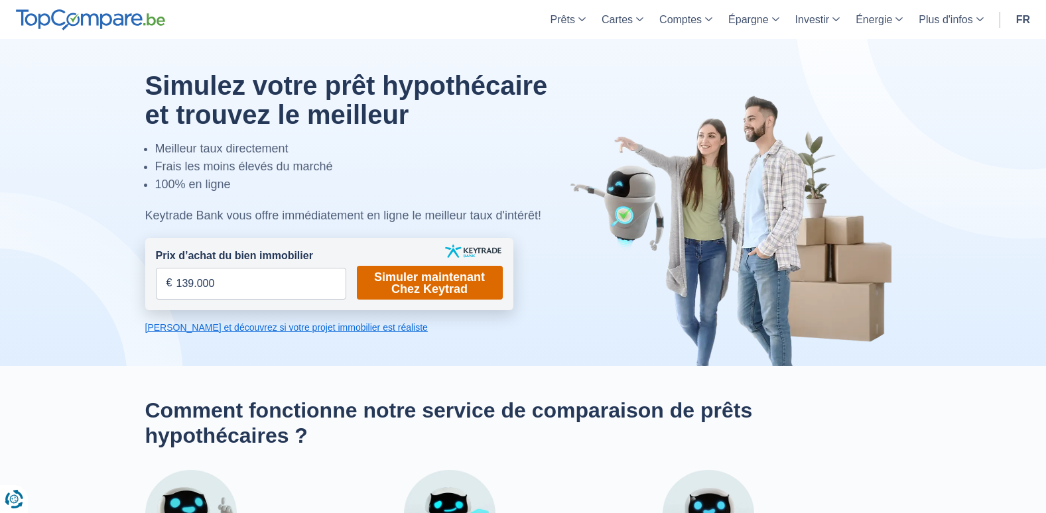
click at [388, 284] on link "Simuler maintenant Chez Keytrad" at bounding box center [430, 283] width 146 height 34
click at [316, 330] on link "[PERSON_NAME] et découvrez si votre projet immobilier est réaliste" at bounding box center [329, 327] width 368 height 13
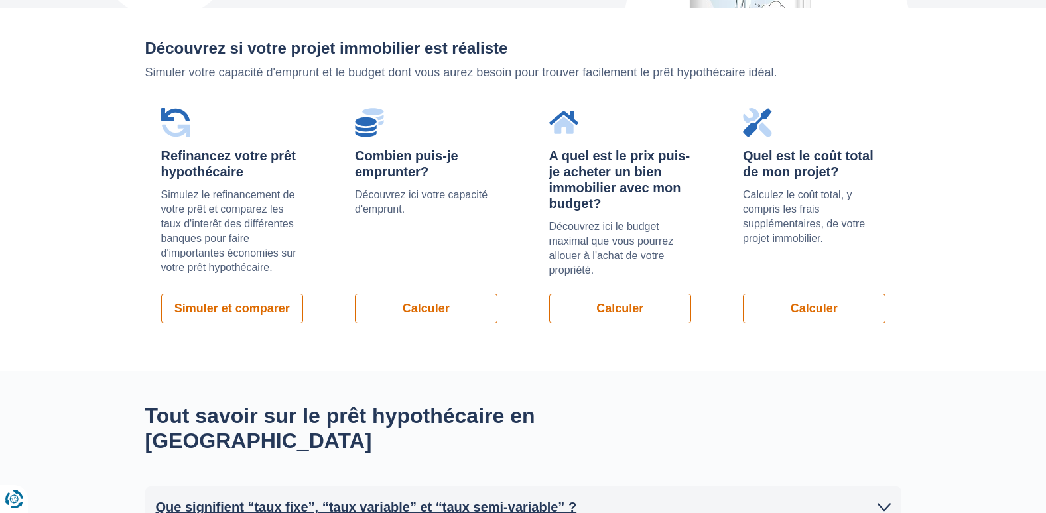
scroll to position [940, 0]
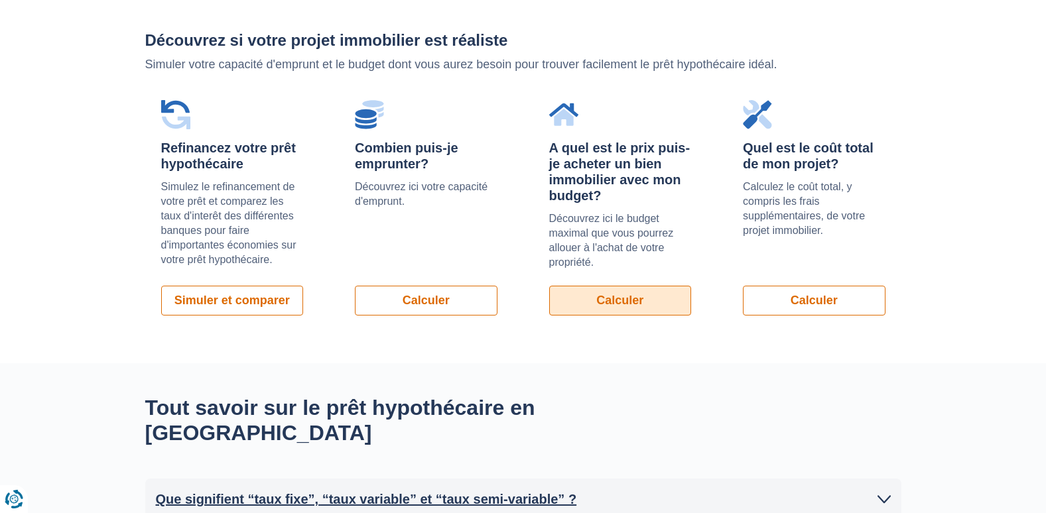
click at [594, 306] on link "Calculer" at bounding box center [620, 301] width 143 height 30
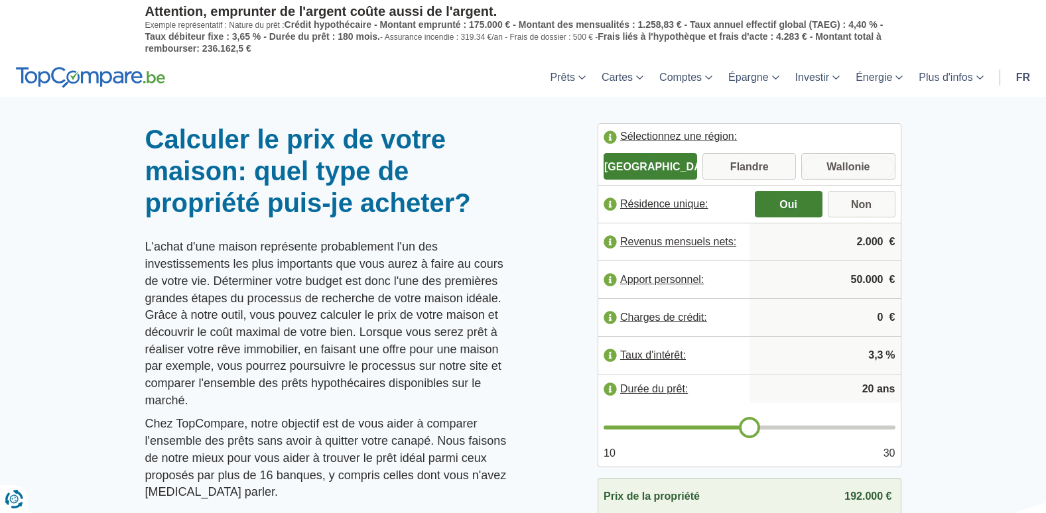
click at [836, 162] on input "Wallonie" at bounding box center [848, 168] width 94 height 24
radio input "true"
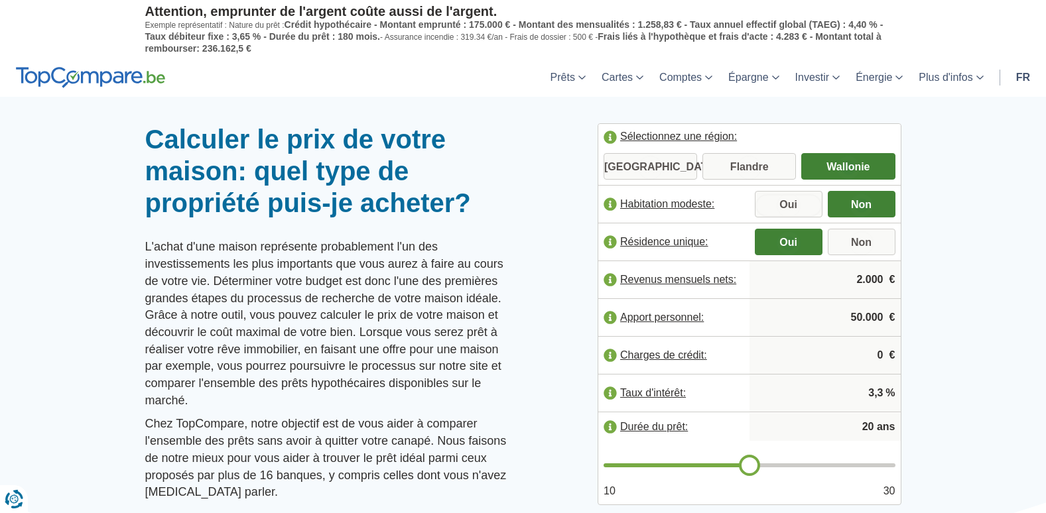
click at [793, 204] on input "Oui" at bounding box center [789, 206] width 68 height 24
radio input "true"
click at [883, 281] on input "2.000" at bounding box center [825, 280] width 141 height 36
type input "2.650"
click at [880, 319] on input "50.000" at bounding box center [825, 318] width 141 height 36
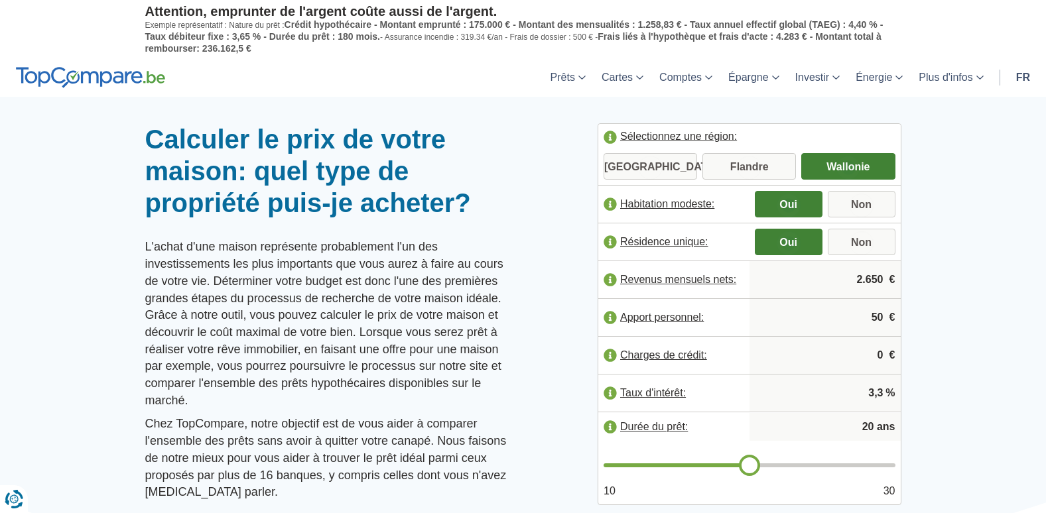
type input "5"
type input "15.000"
type input "21"
type input "22"
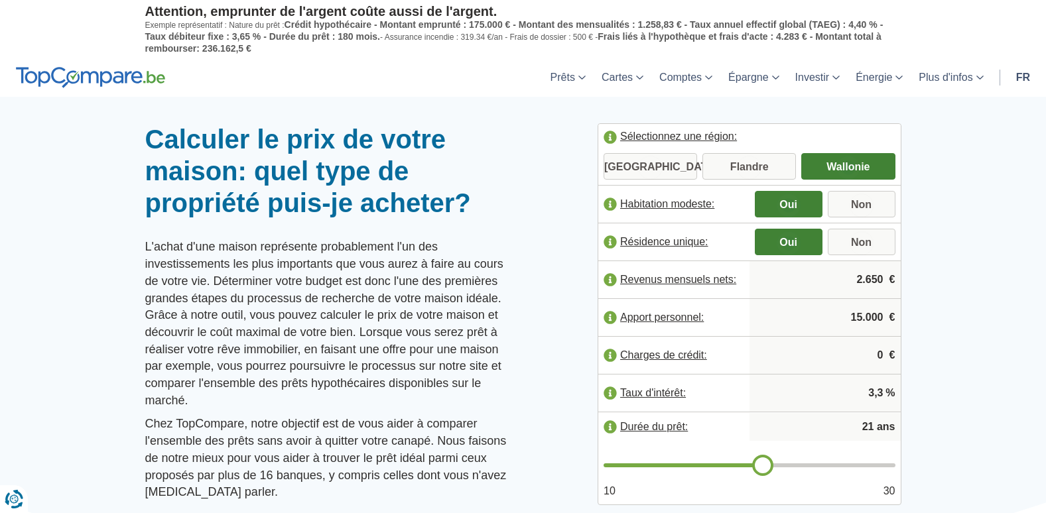
type input "22"
type input "23"
type input "24"
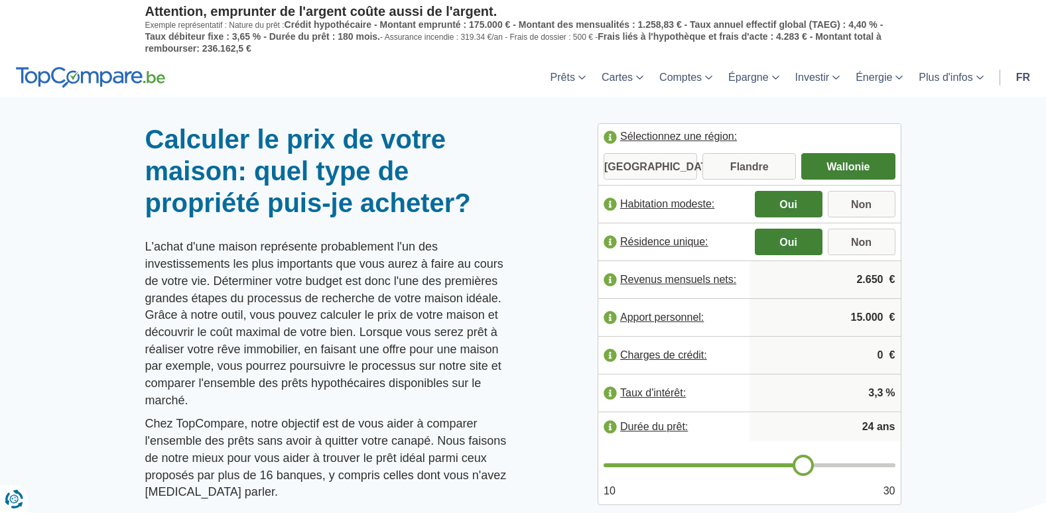
type input "25"
type input "26"
type input "27"
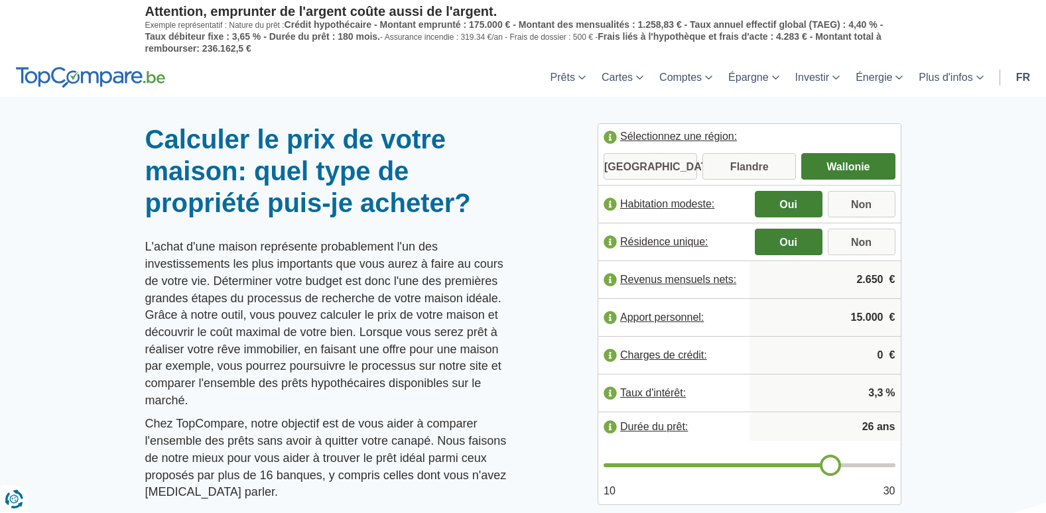
type input "27"
type input "28"
type input "29"
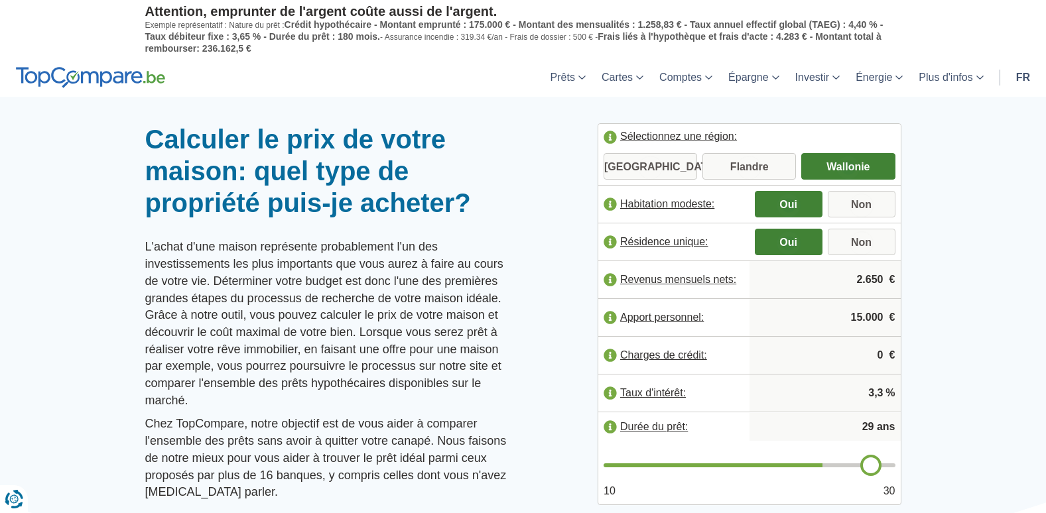
type input "30"
drag, startPoint x: 749, startPoint y: 463, endPoint x: 956, endPoint y: 462, distance: 206.3
type input "30"
click at [895, 464] on input "range" at bounding box center [750, 466] width 292 height 4
type input "29"
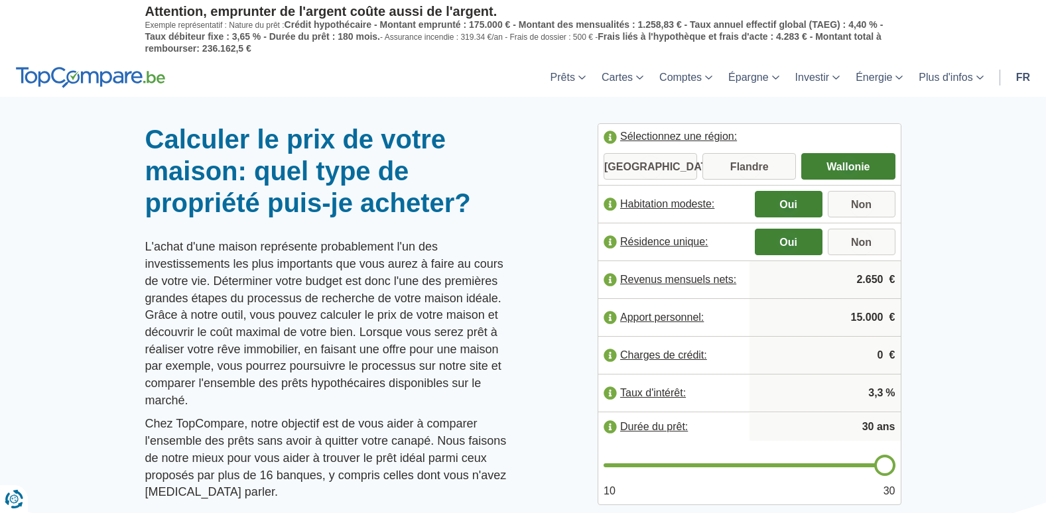
type input "29"
type input "28"
type input "27"
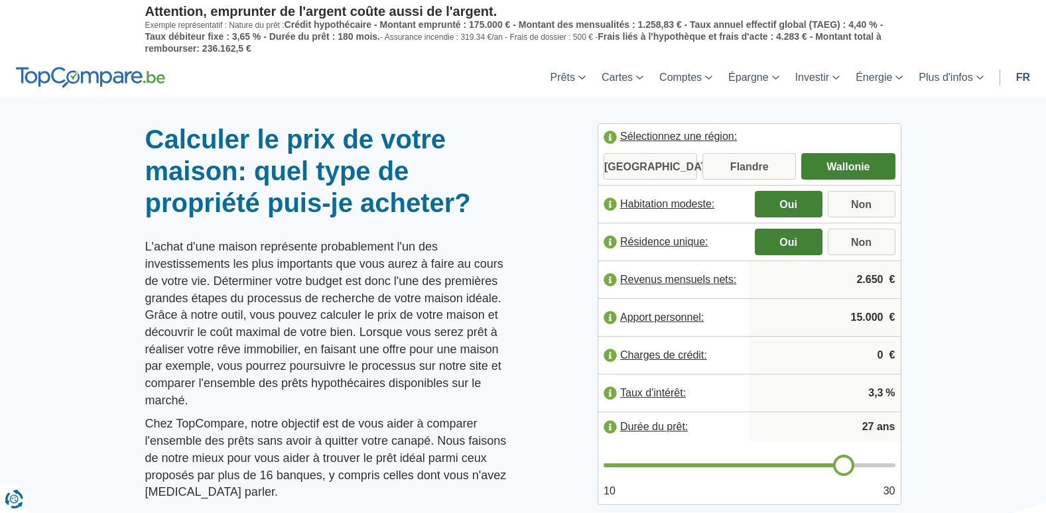
type input "26"
type input "25"
drag, startPoint x: 887, startPoint y: 462, endPoint x: 818, endPoint y: 454, distance: 68.8
type input "25"
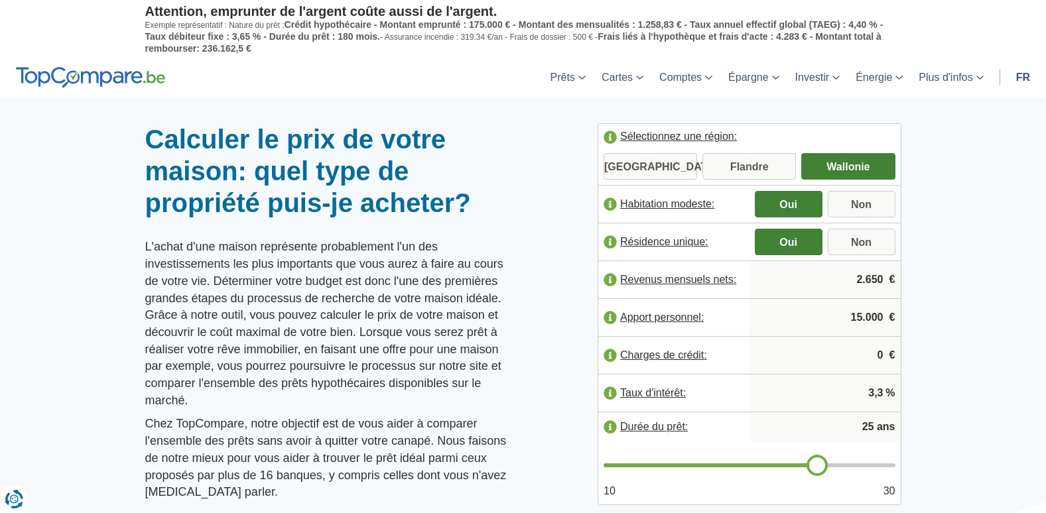
click at [818, 464] on input "range" at bounding box center [750, 466] width 292 height 4
click at [883, 395] on input "3,3" at bounding box center [825, 393] width 141 height 36
type input "3"
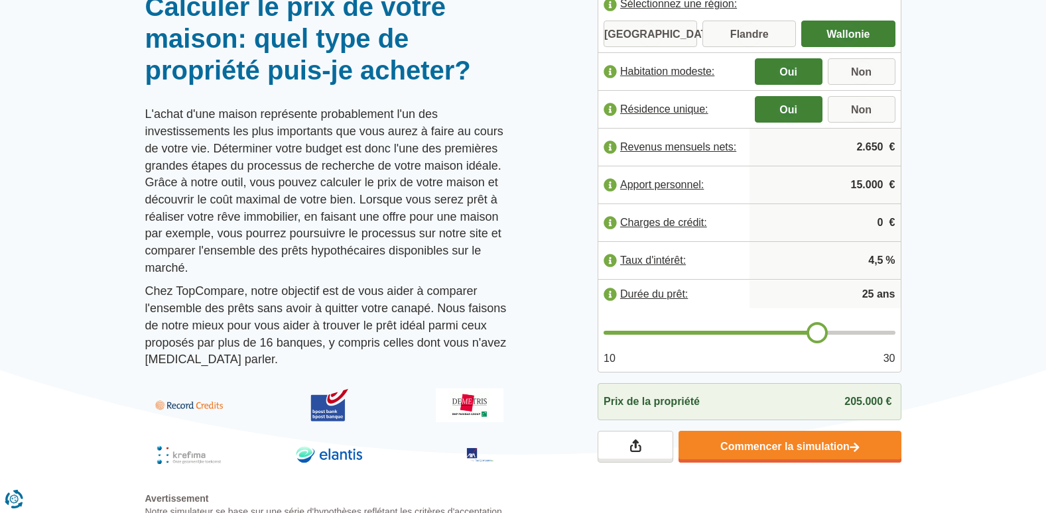
scroll to position [128, 0]
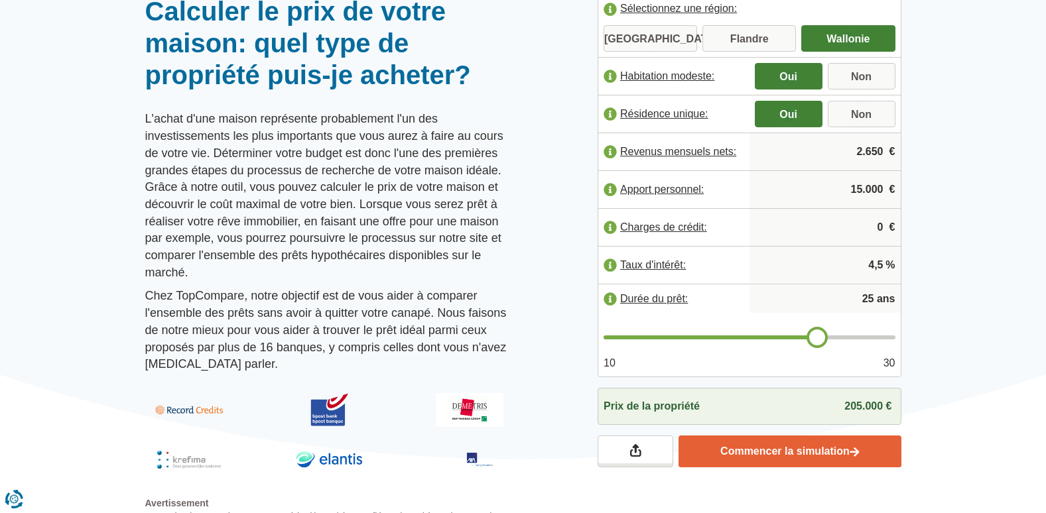
type input "4,5"
click at [825, 454] on link "Commencer la simulation" at bounding box center [789, 452] width 222 height 32
